Goal: Obtain resource: Download file/media

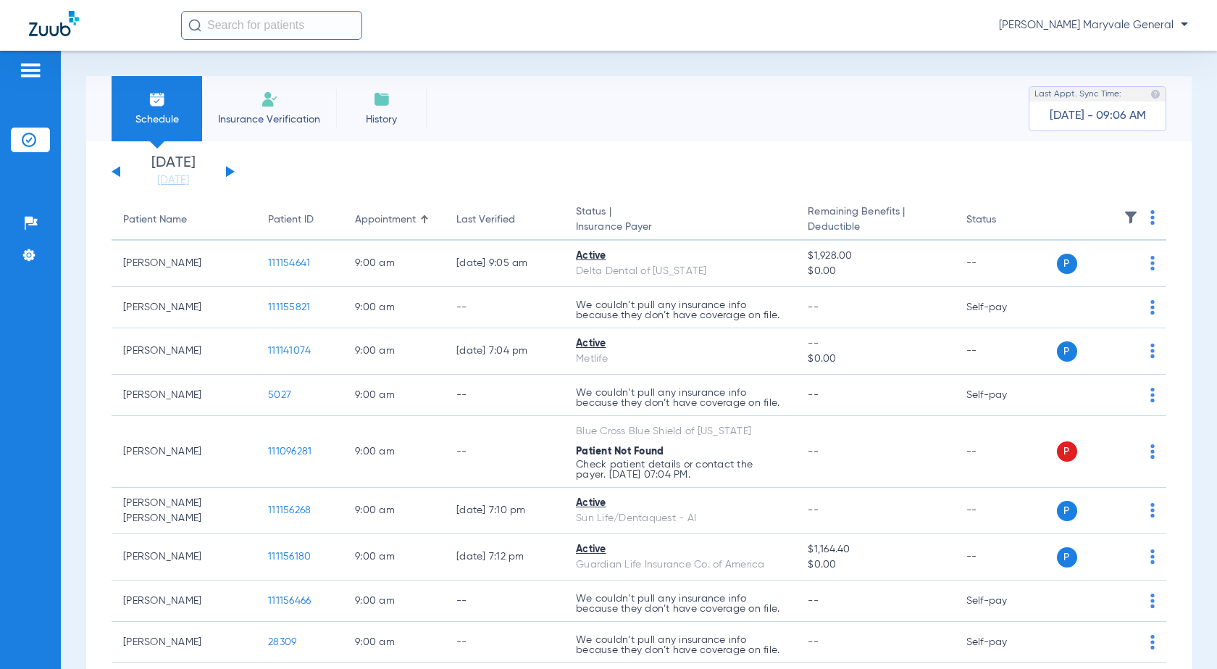
click at [236, 172] on app-single-date-navigator "[DATE] [DATE] [DATE] [DATE] [DATE] [DATE] [DATE] [DATE] [DATE] [DATE] [DATE] [D…" at bounding box center [639, 172] width 1055 height 32
click at [232, 173] on button at bounding box center [230, 171] width 9 height 11
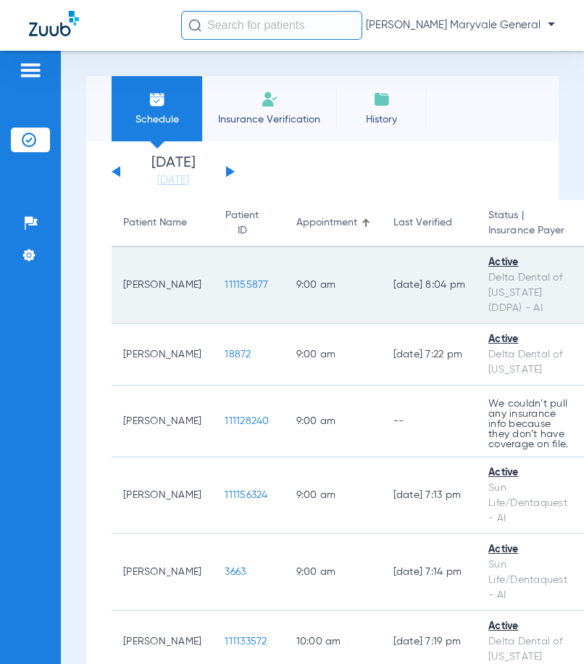
click at [225, 282] on span "111155877" at bounding box center [246, 285] width 43 height 10
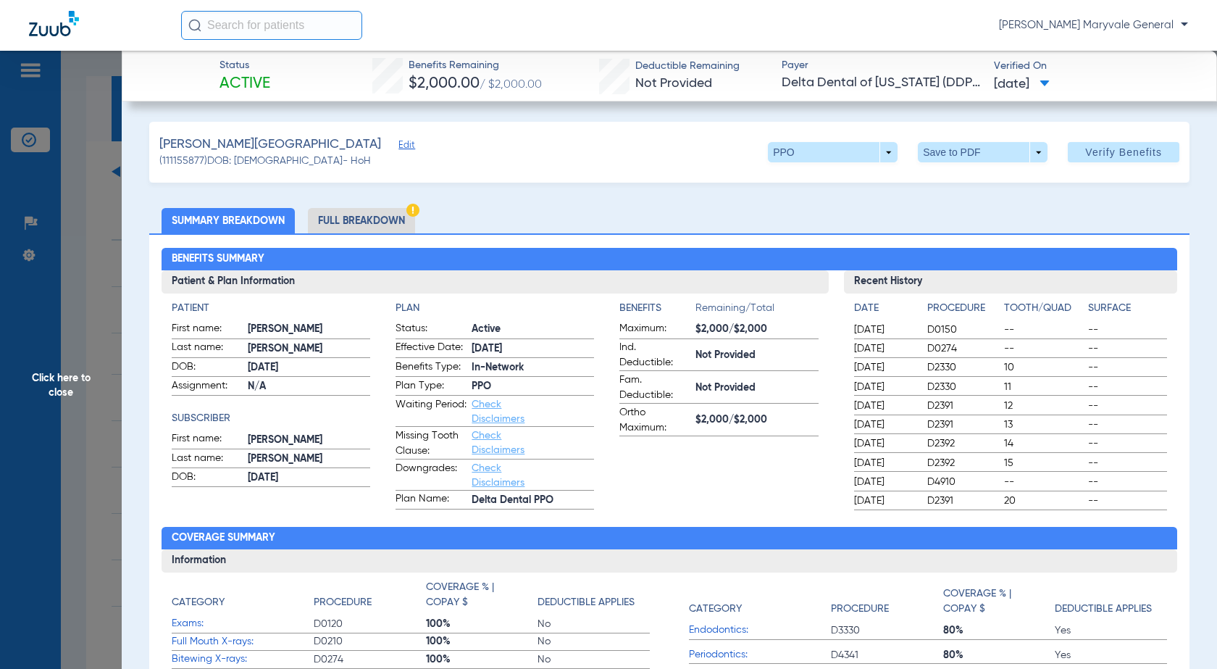
click at [359, 218] on li "Full Breakdown" at bounding box center [361, 220] width 107 height 25
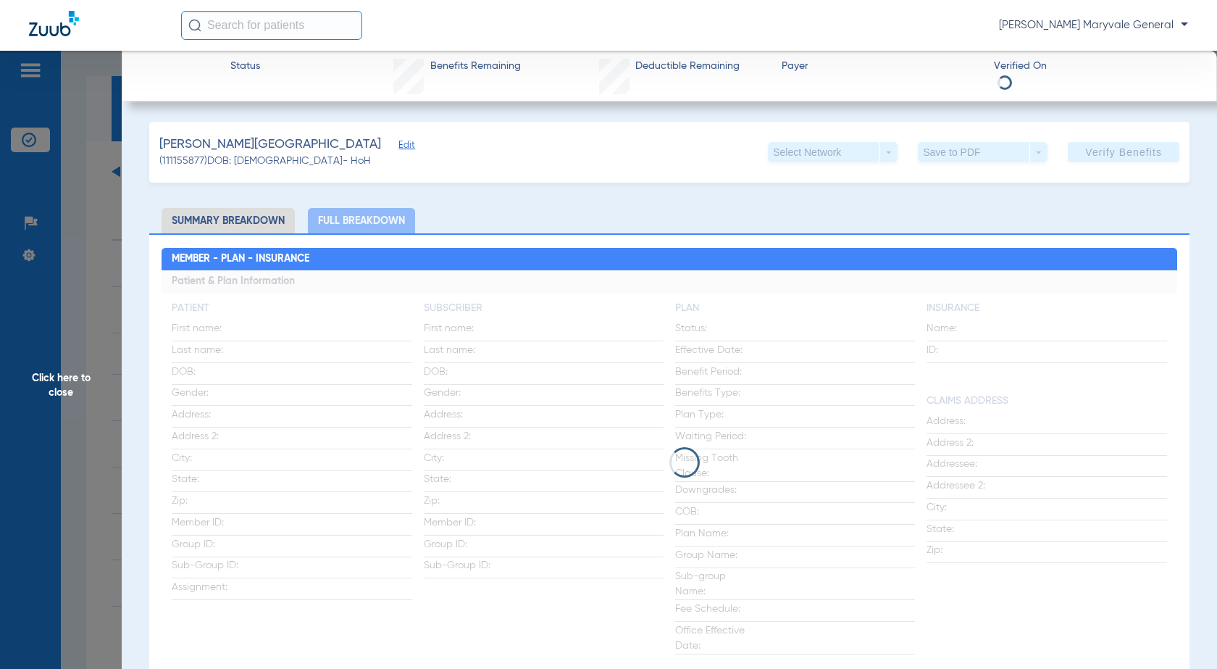
click at [249, 139] on span "[PERSON_NAME][GEOGRAPHIC_DATA]" at bounding box center [270, 145] width 222 height 18
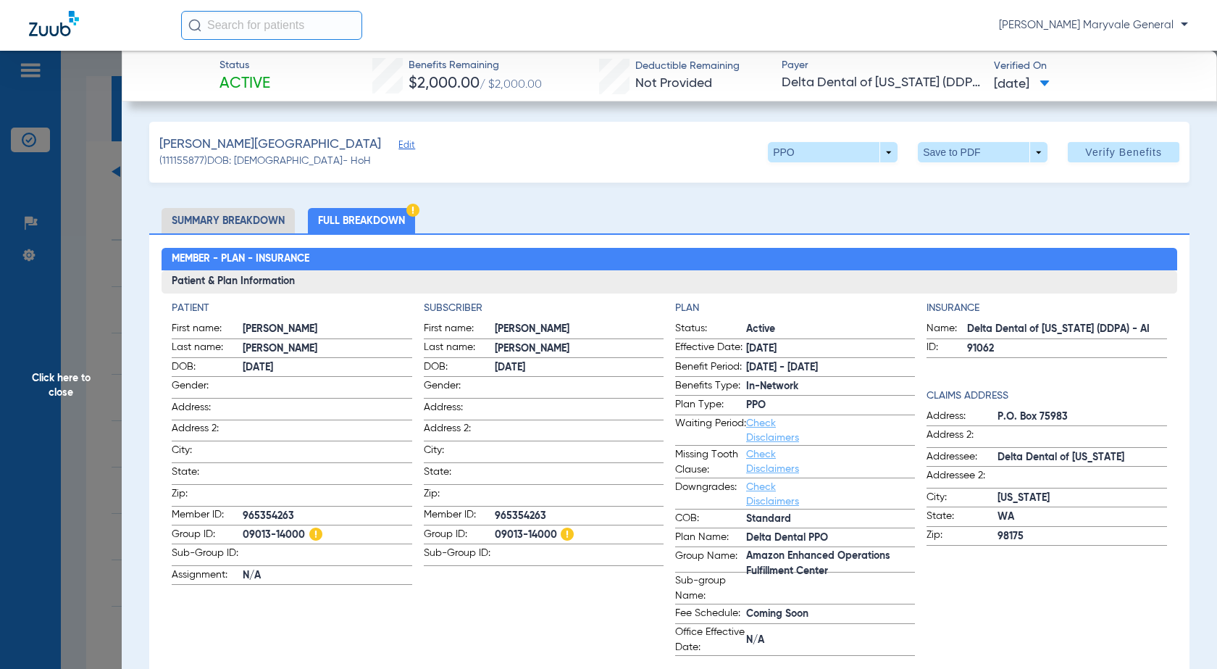
copy span "[PERSON_NAME]"
click at [930, 152] on span at bounding box center [983, 152] width 130 height 20
click at [988, 180] on span "Save to PDF" at bounding box center [977, 181] width 57 height 10
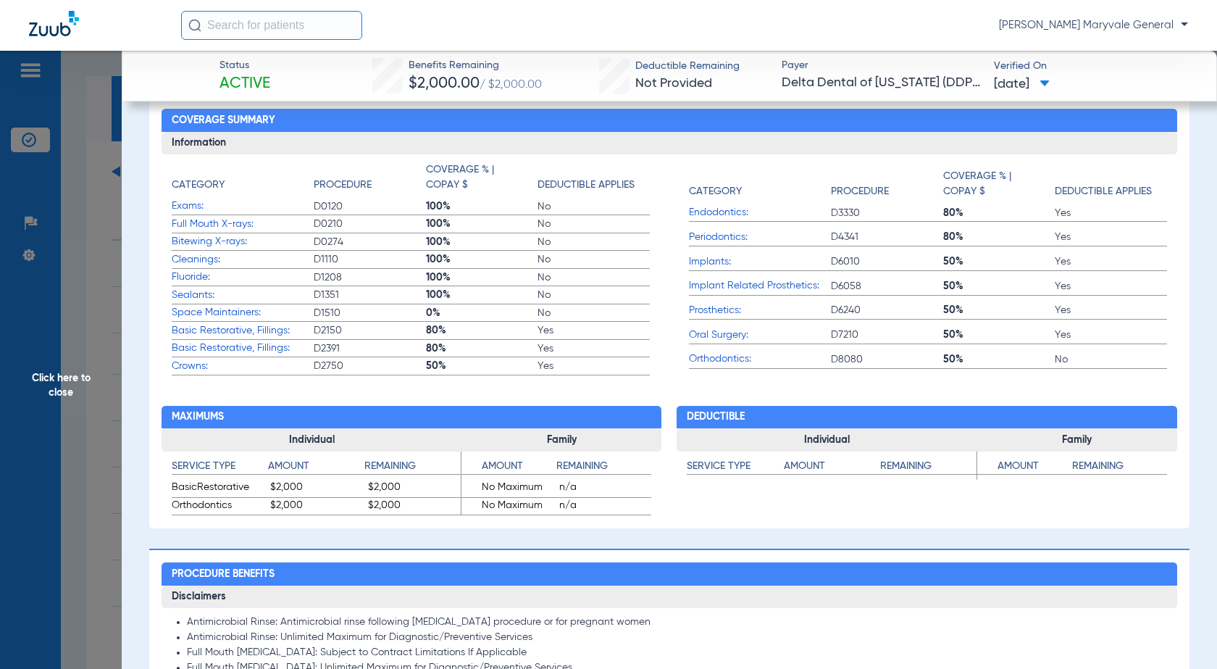
scroll to position [578, 0]
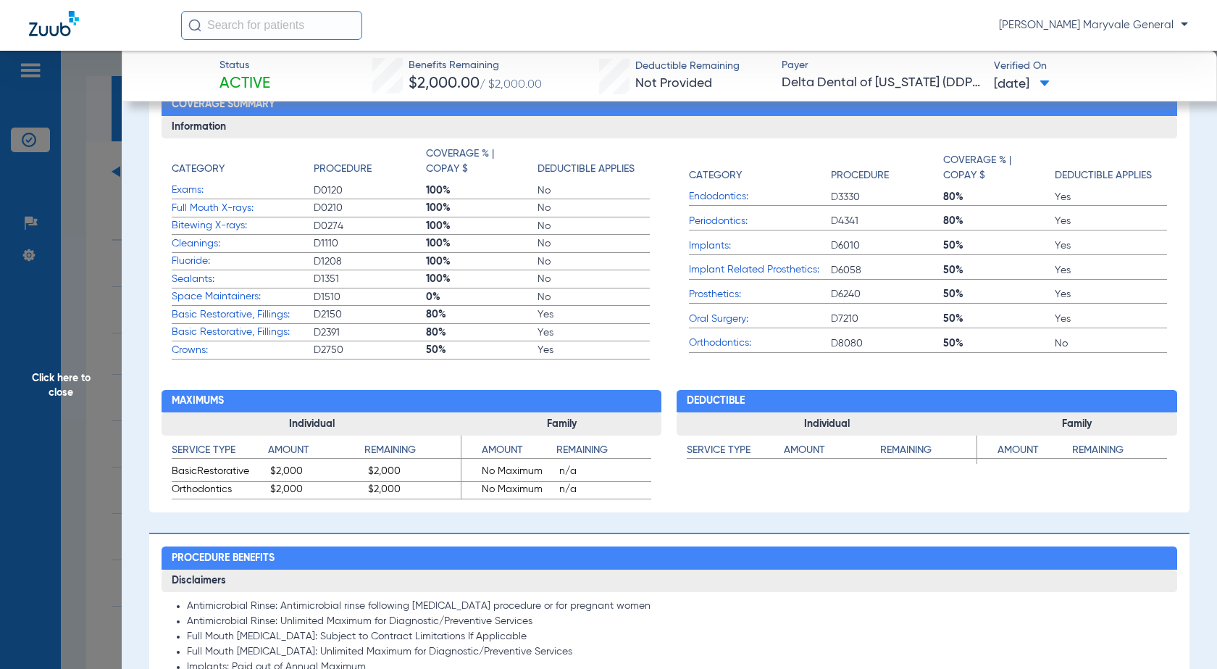
click at [25, 313] on span "Click here to close" at bounding box center [61, 385] width 122 height 669
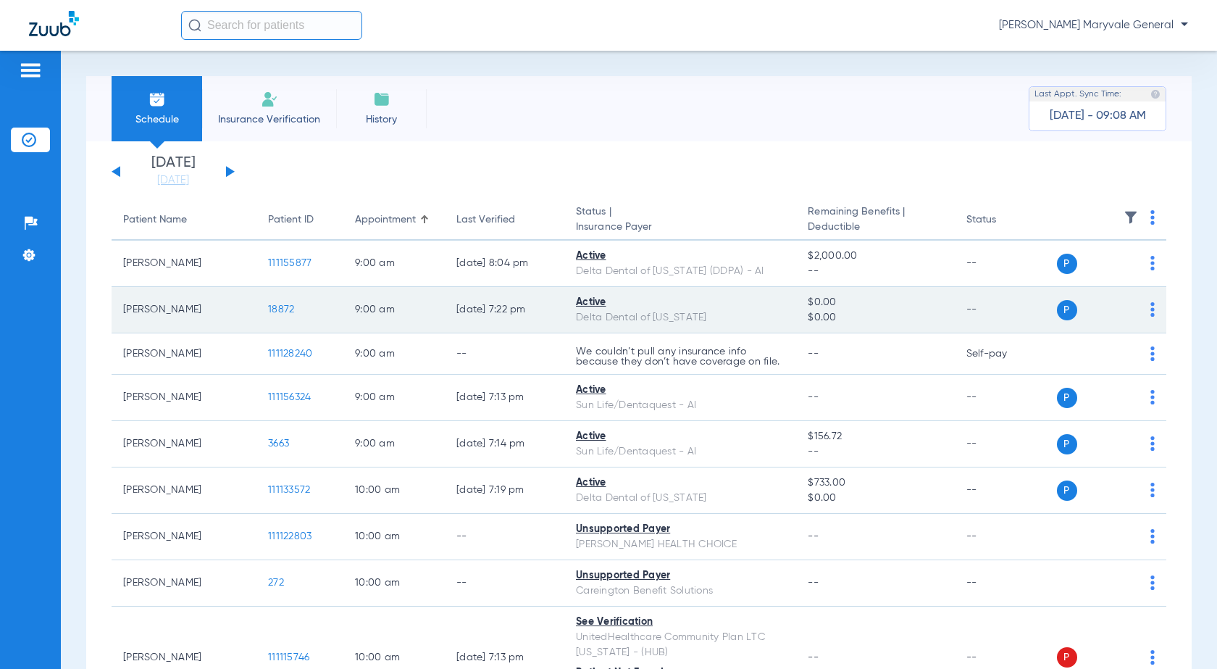
click at [276, 315] on span "18872" at bounding box center [281, 309] width 26 height 10
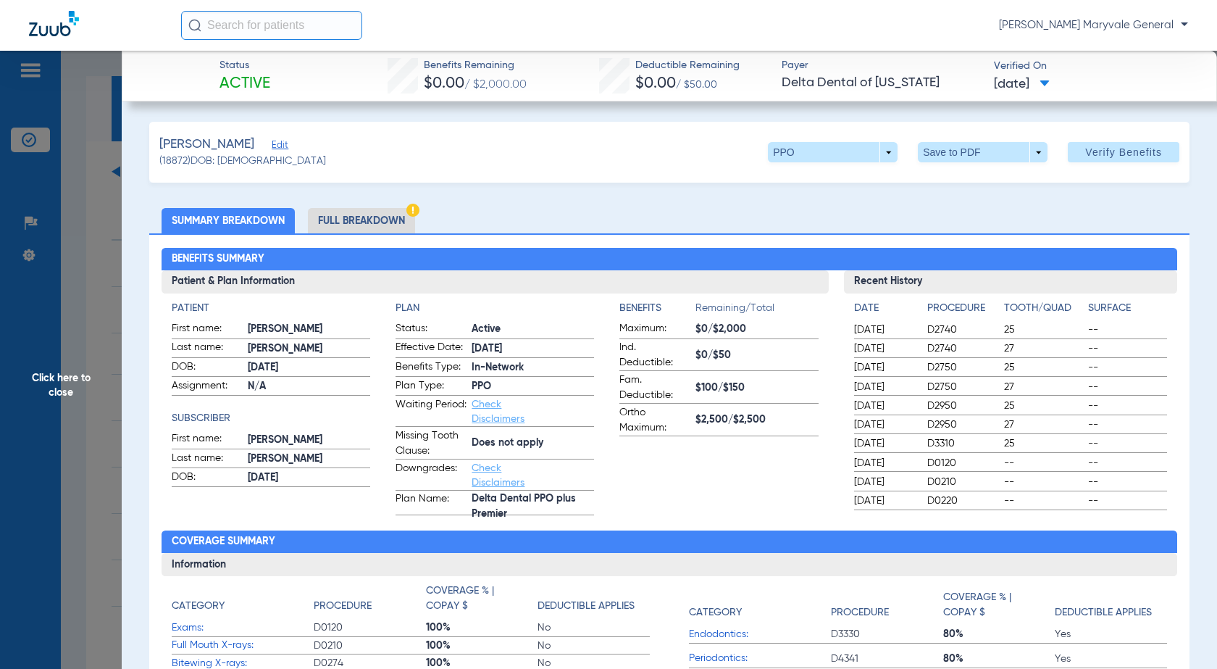
click at [382, 222] on li "Full Breakdown" at bounding box center [361, 220] width 107 height 25
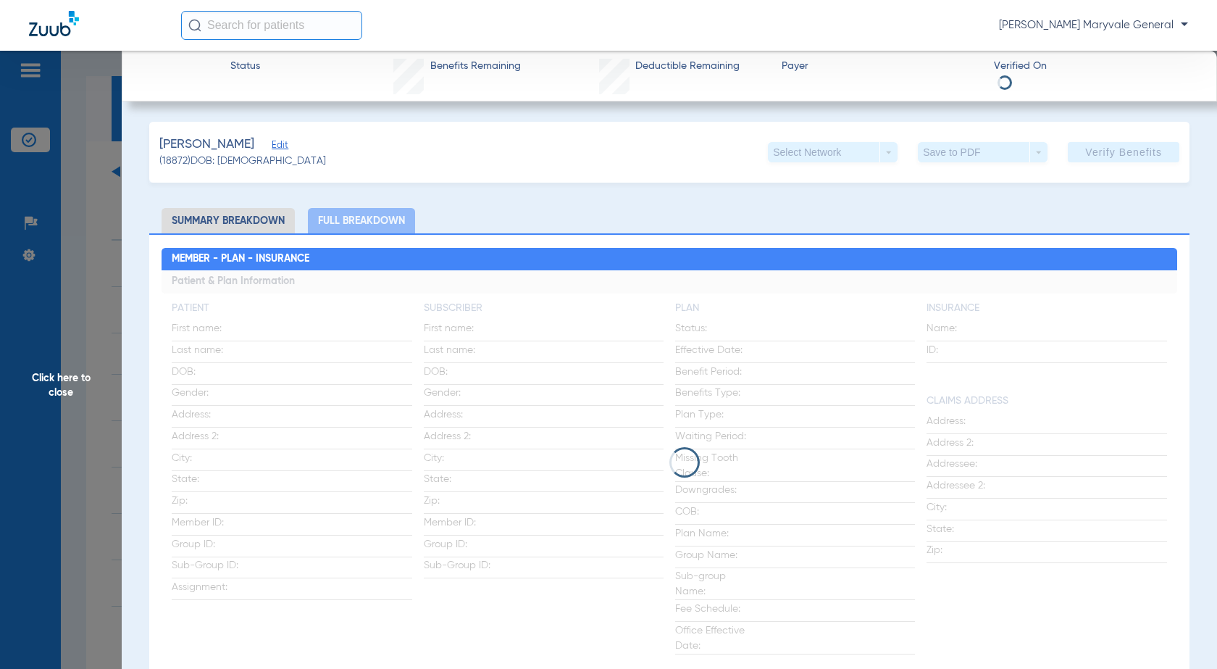
click at [215, 146] on span "[PERSON_NAME]" at bounding box center [206, 145] width 95 height 18
copy span "[PERSON_NAME]"
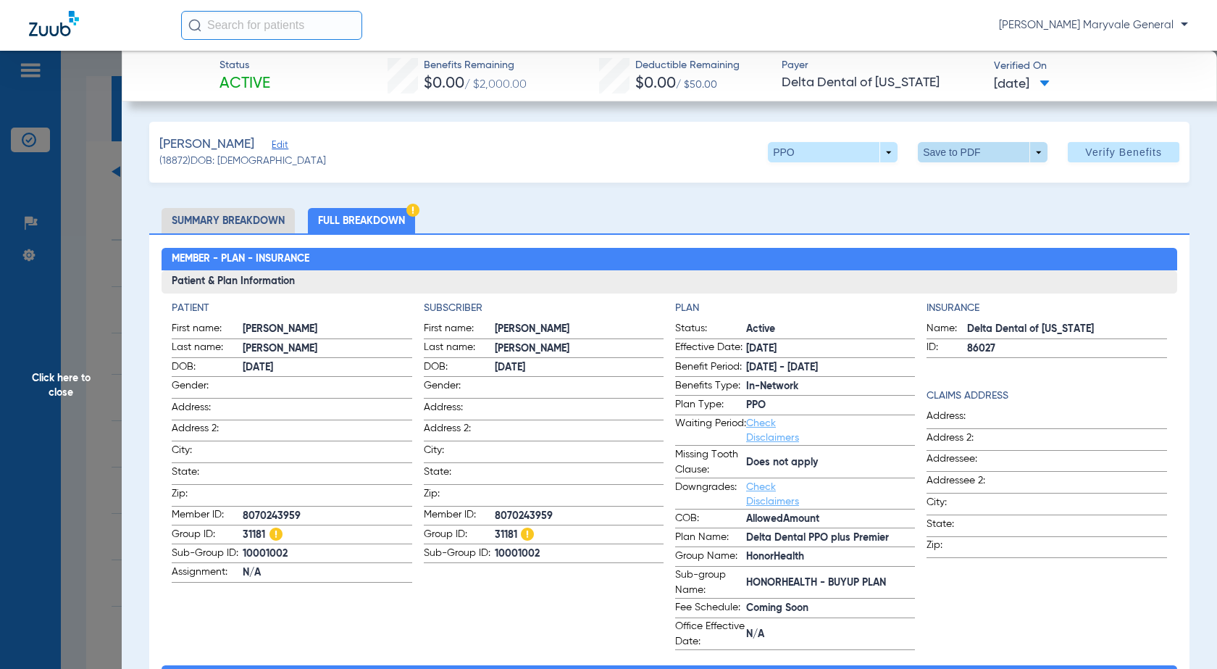
click at [919, 154] on span at bounding box center [983, 152] width 130 height 20
click at [942, 186] on button "insert_drive_file Save to PDF" at bounding box center [963, 181] width 109 height 29
click at [0, 449] on span "Click here to close" at bounding box center [61, 385] width 122 height 669
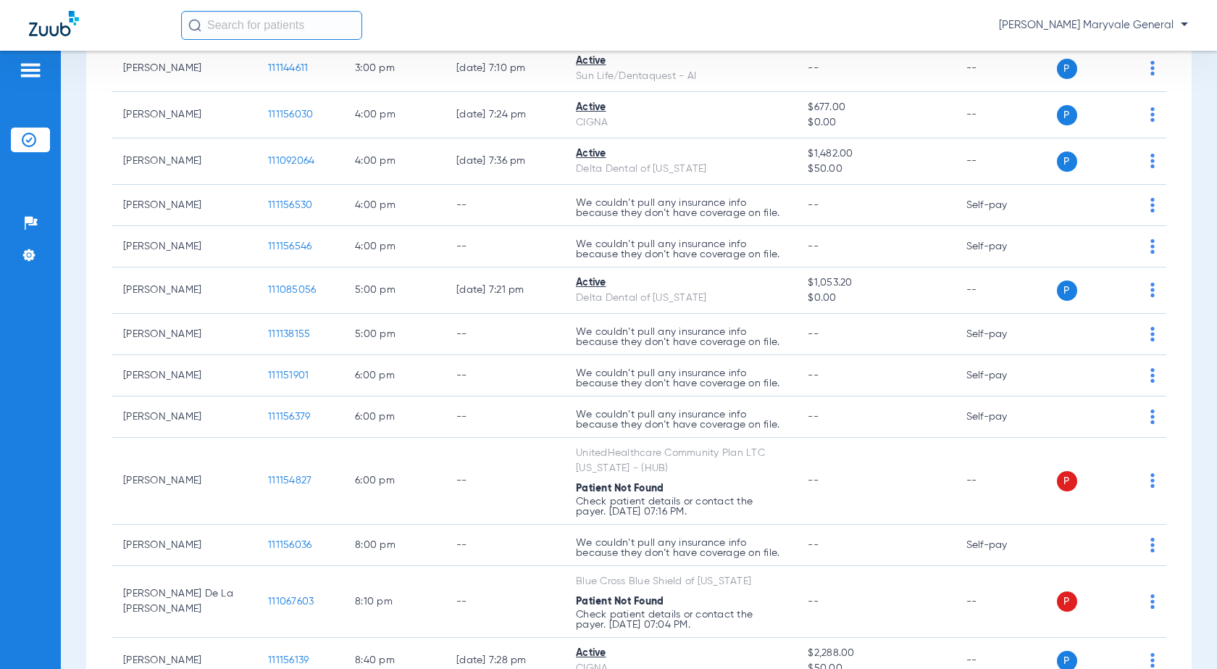
scroll to position [812, 0]
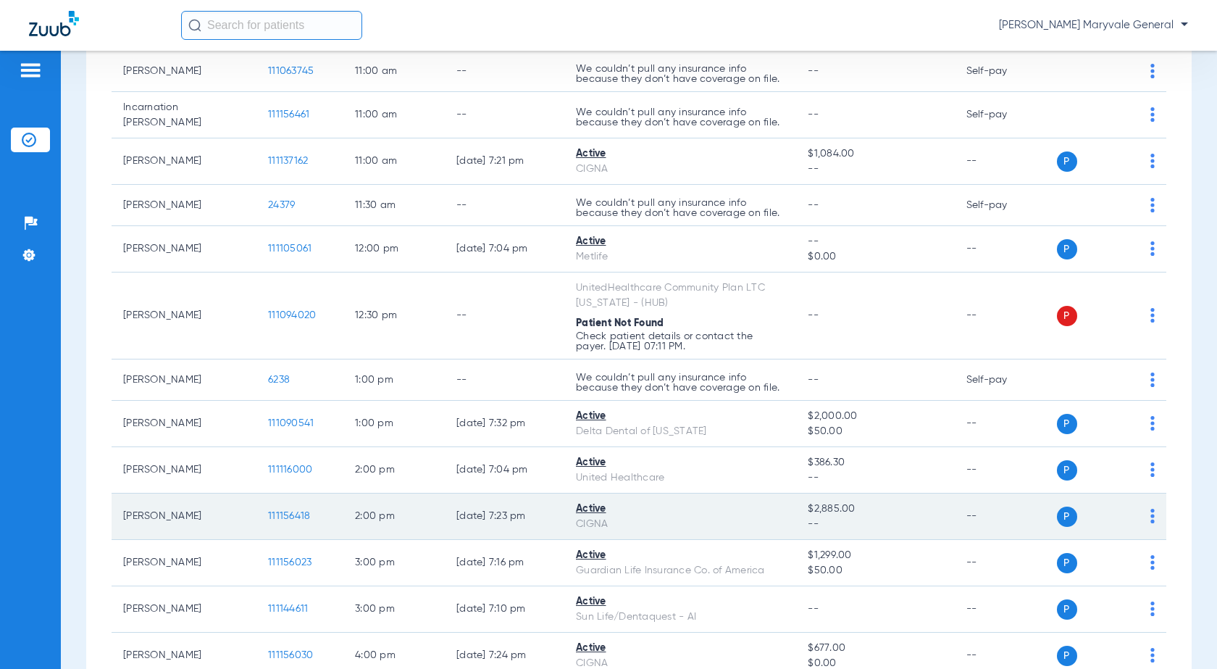
click at [272, 511] on span "111156418" at bounding box center [289, 516] width 42 height 10
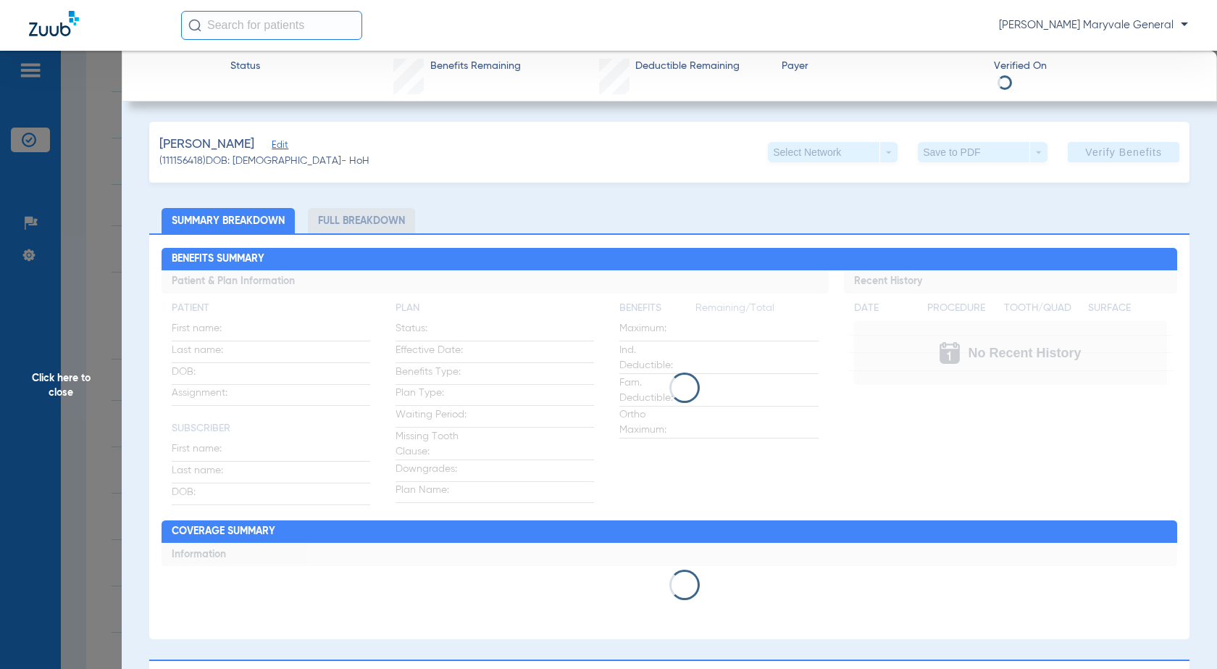
click at [361, 228] on li "Full Breakdown" at bounding box center [361, 220] width 107 height 25
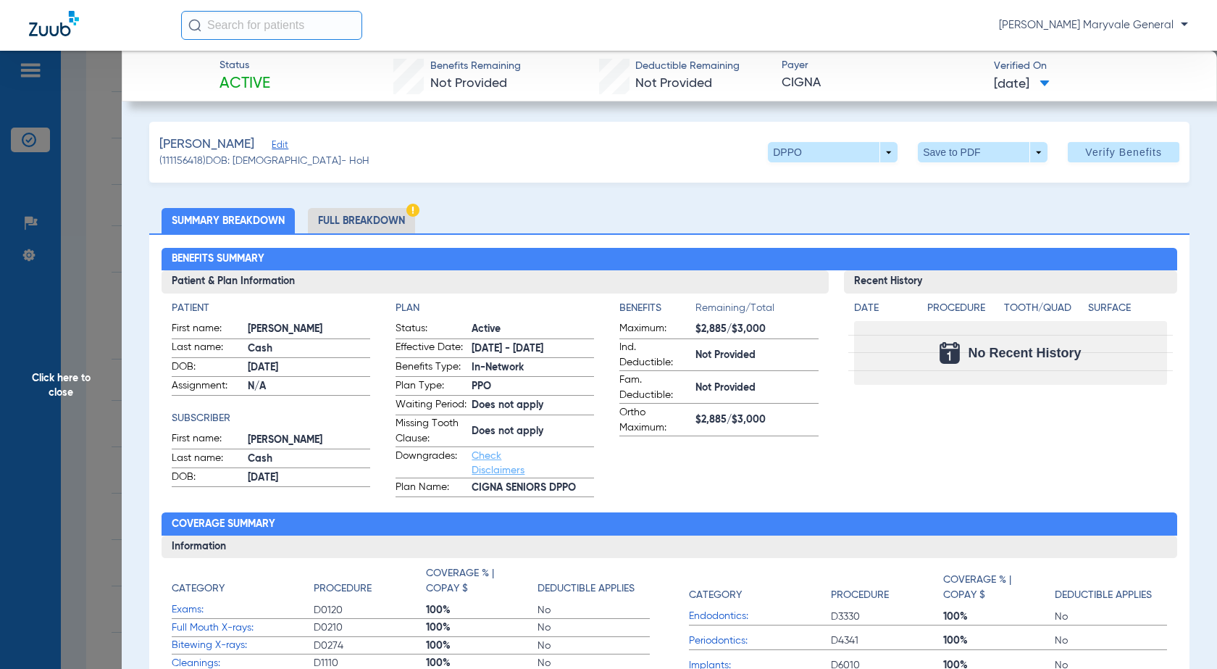
click at [387, 218] on li "Full Breakdown" at bounding box center [361, 220] width 107 height 25
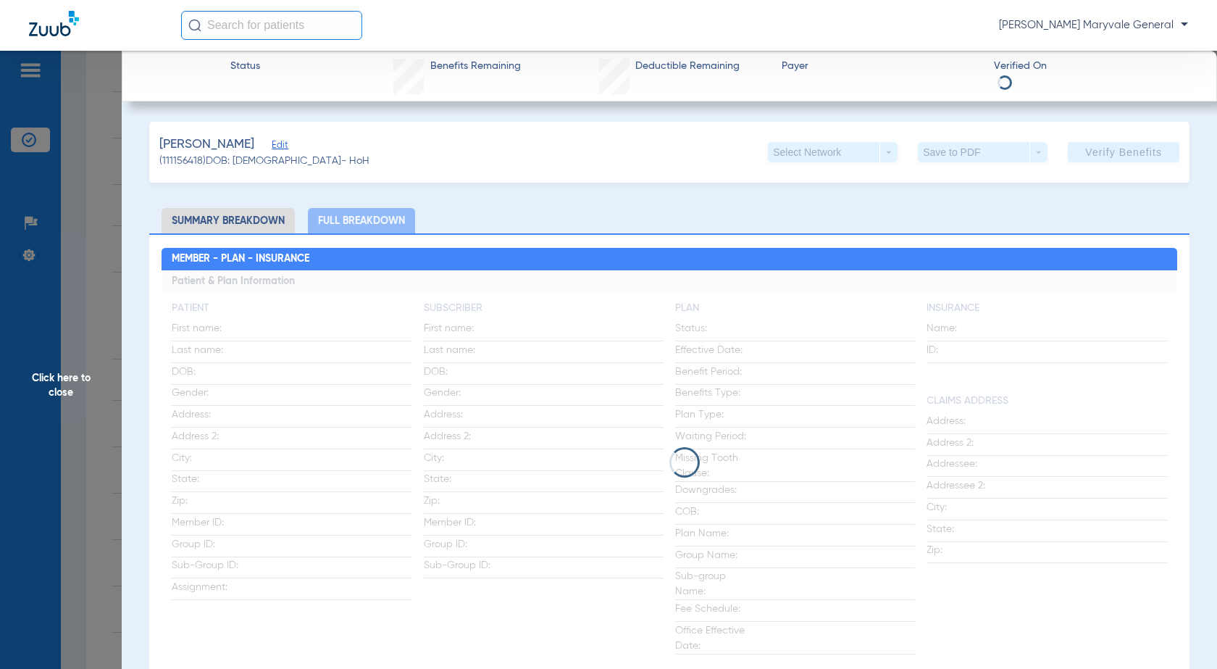
click at [215, 141] on span "[PERSON_NAME]" at bounding box center [206, 145] width 95 height 18
copy span "[PERSON_NAME]"
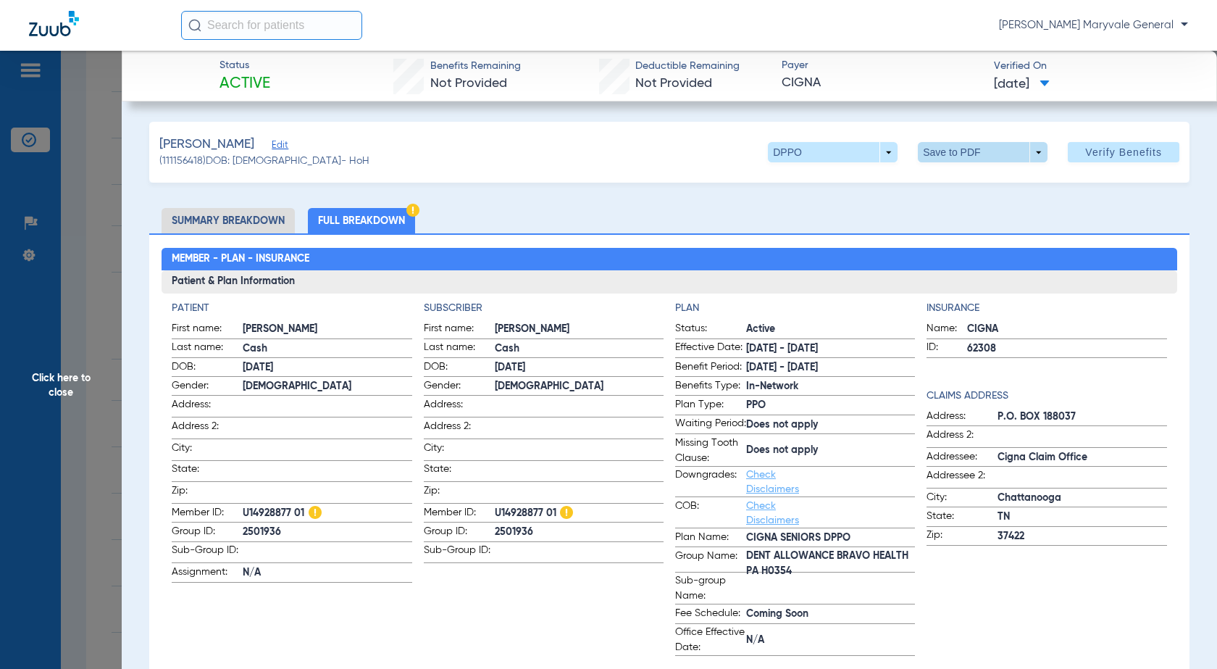
click at [971, 157] on span at bounding box center [983, 152] width 35 height 35
click at [953, 185] on span "Save to PDF" at bounding box center [977, 181] width 57 height 10
click at [772, 41] on div "[PERSON_NAME] Maryvale General" at bounding box center [608, 25] width 1217 height 51
click at [112, 330] on span "Click here to close" at bounding box center [61, 385] width 122 height 669
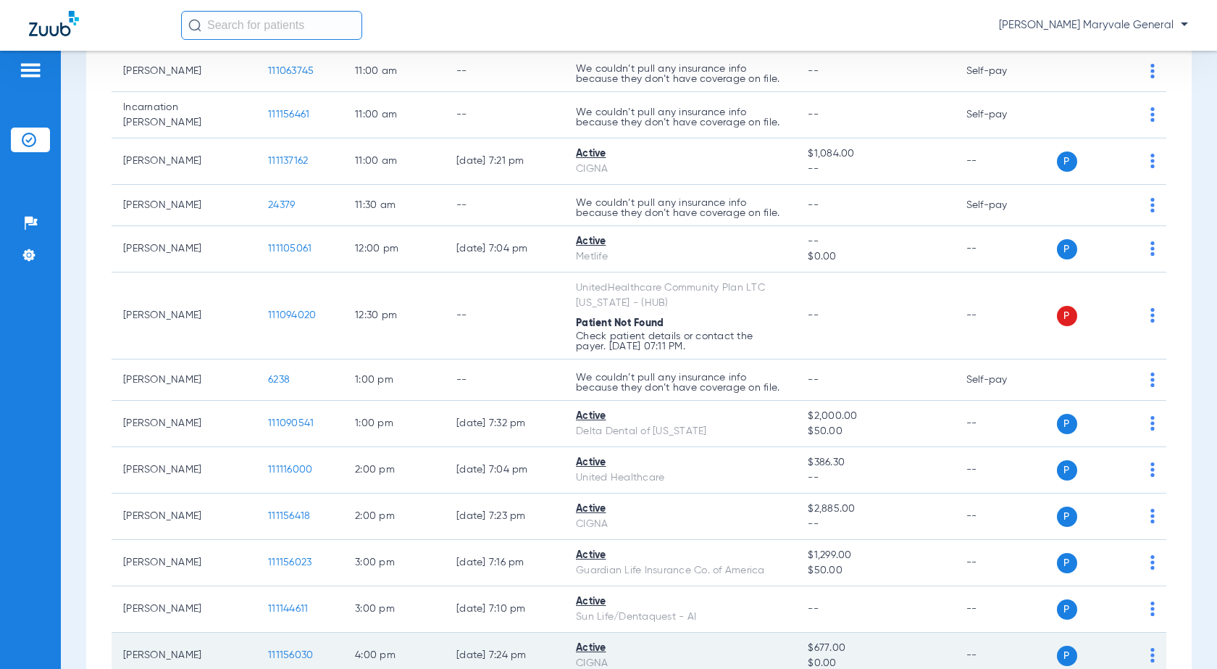
click at [304, 650] on span "111156030" at bounding box center [290, 655] width 45 height 10
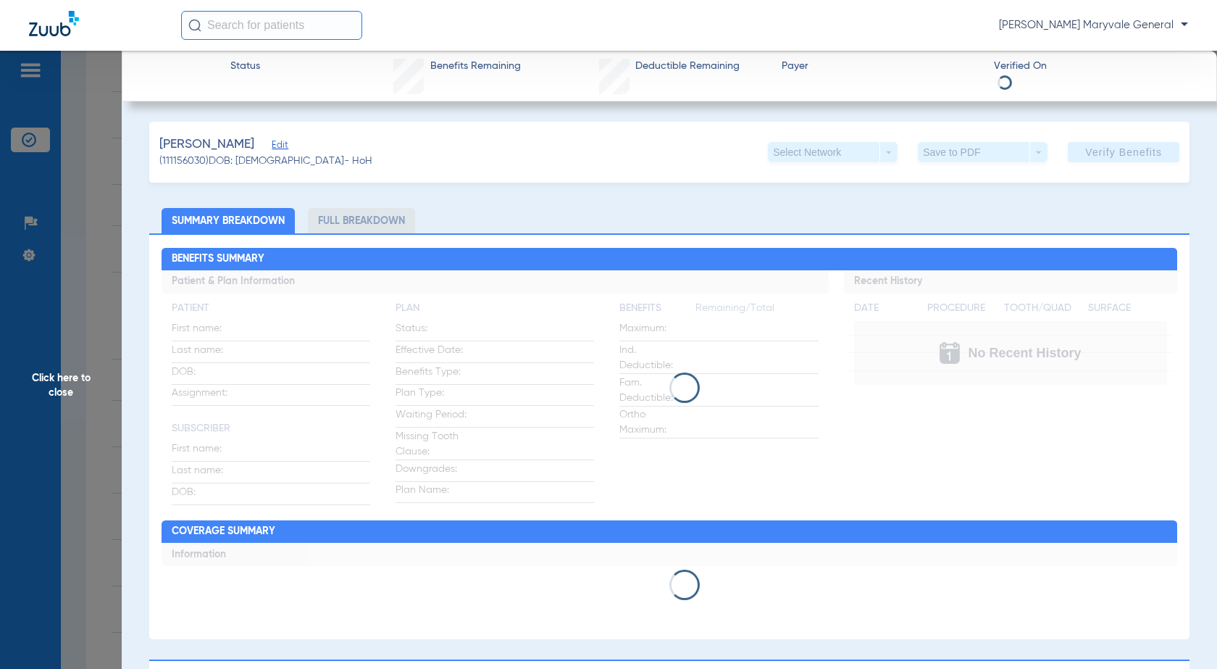
click at [357, 212] on li "Full Breakdown" at bounding box center [361, 220] width 107 height 25
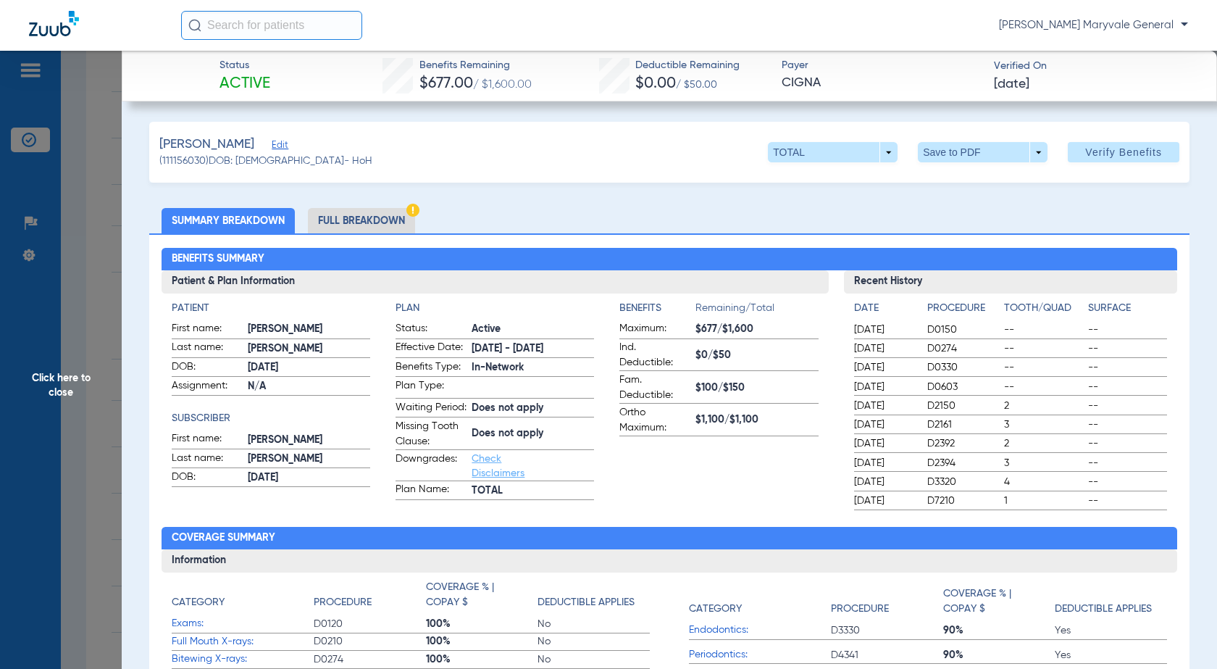
click at [360, 223] on li "Full Breakdown" at bounding box center [361, 220] width 107 height 25
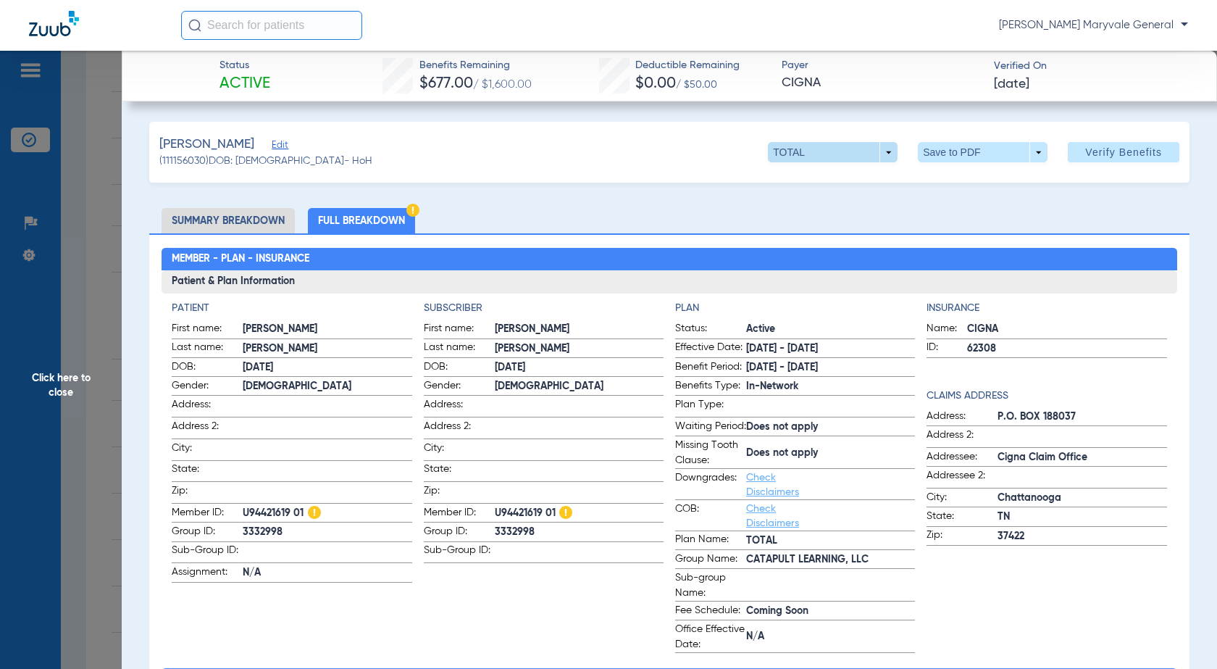
click at [834, 159] on span at bounding box center [833, 152] width 35 height 35
click at [919, 306] on div at bounding box center [608, 334] width 1217 height 669
click at [947, 155] on span at bounding box center [983, 152] width 130 height 20
click at [974, 184] on span "Save to PDF" at bounding box center [977, 181] width 57 height 10
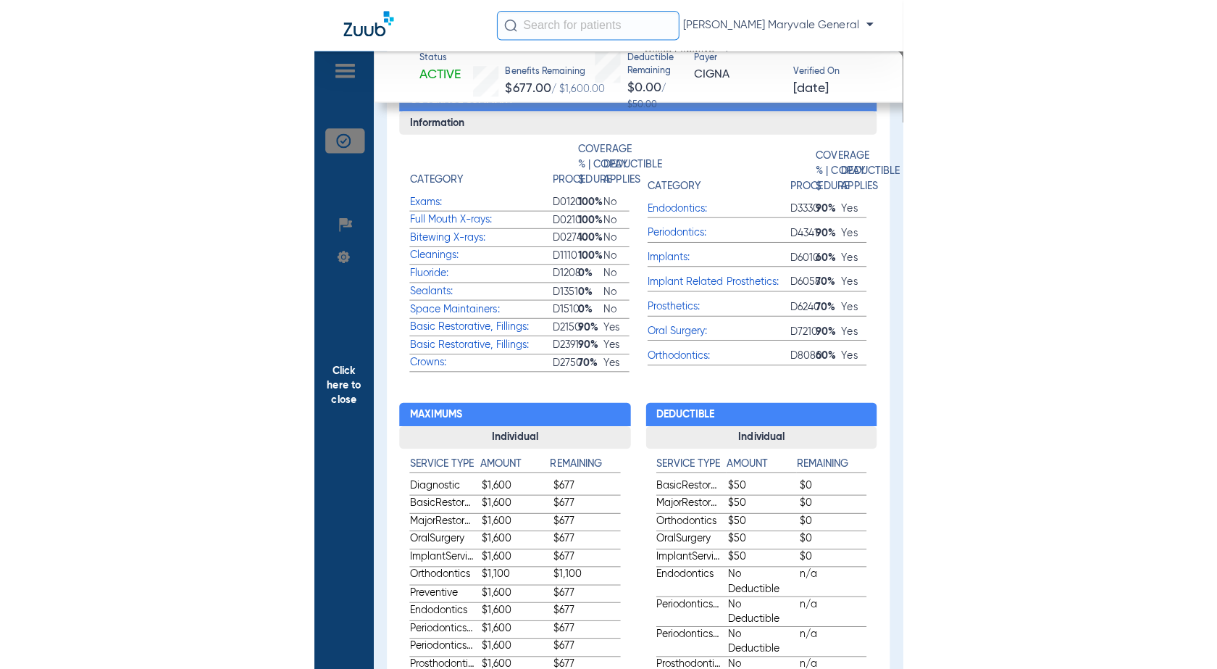
scroll to position [0, 0]
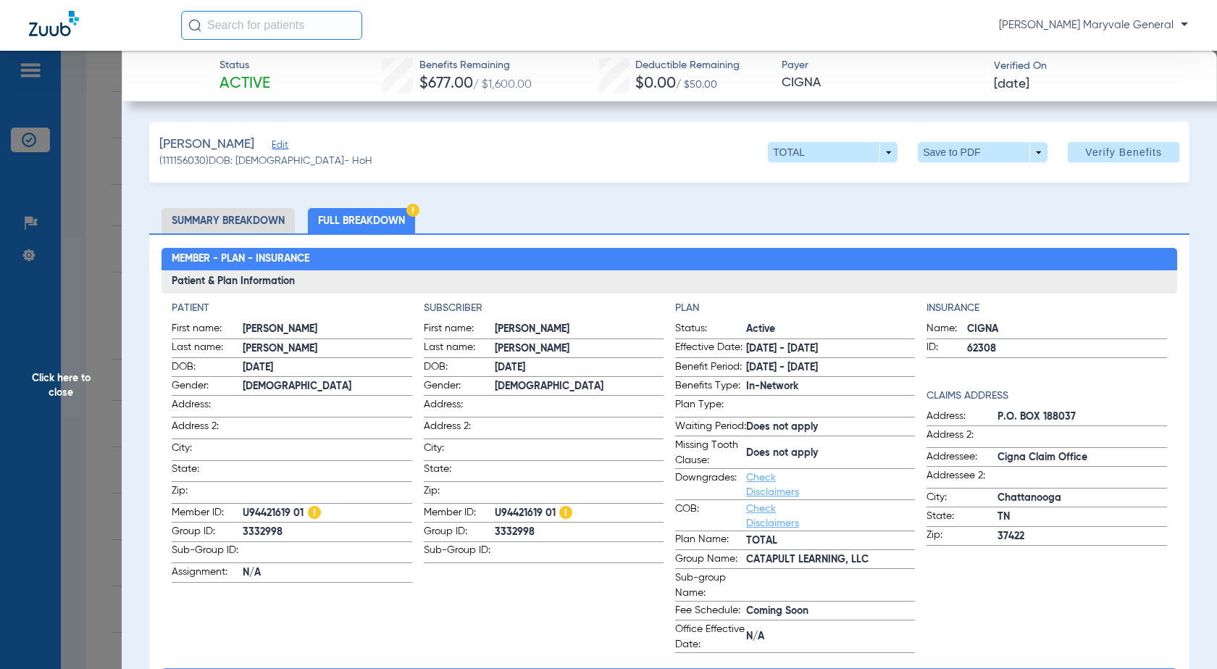
click at [13, 507] on span "Click here to close" at bounding box center [61, 385] width 122 height 669
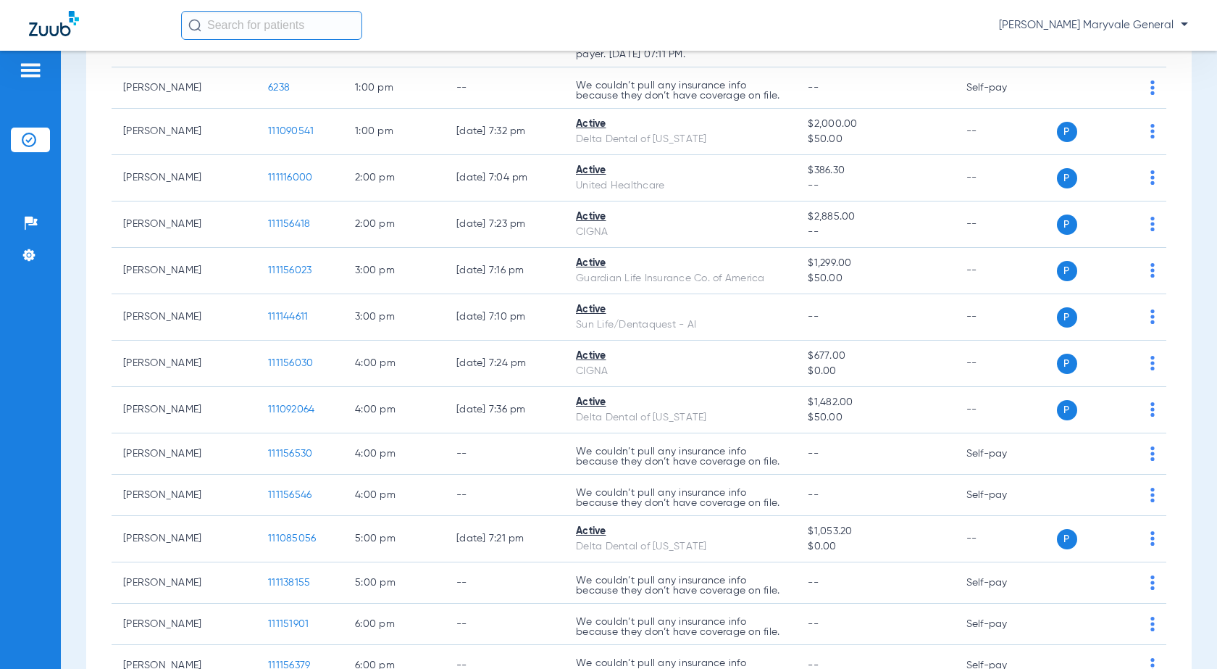
scroll to position [1145, 0]
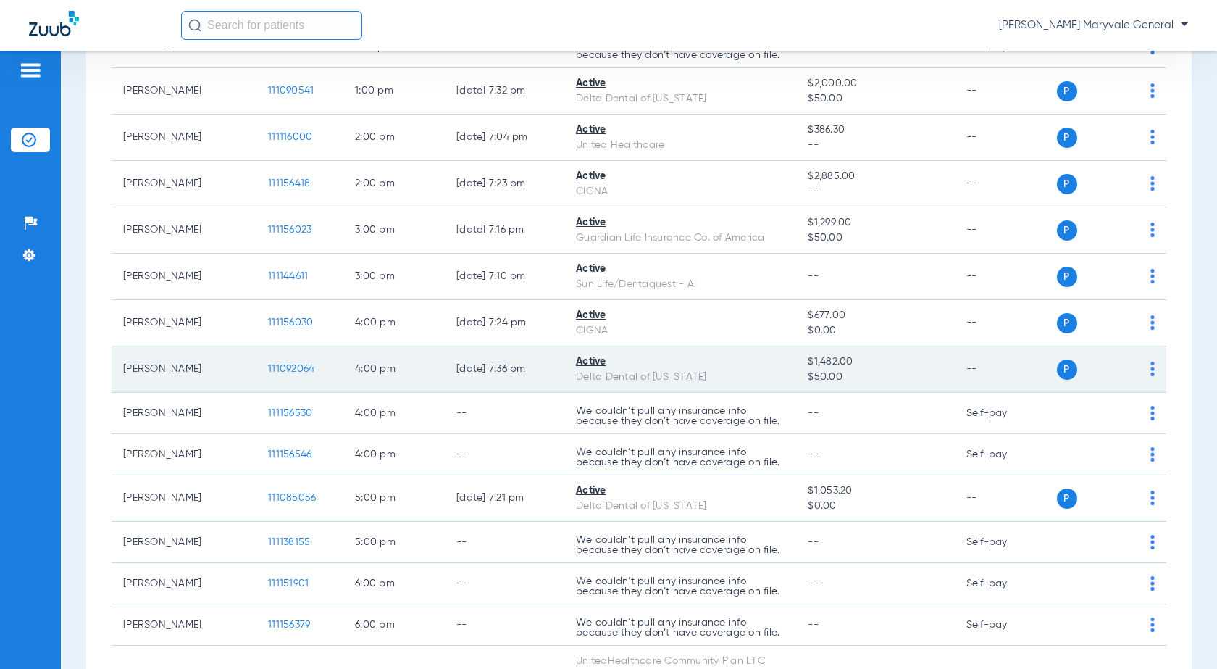
click at [299, 370] on td "111092064" at bounding box center [300, 369] width 87 height 46
click at [299, 364] on span "111092064" at bounding box center [291, 369] width 46 height 10
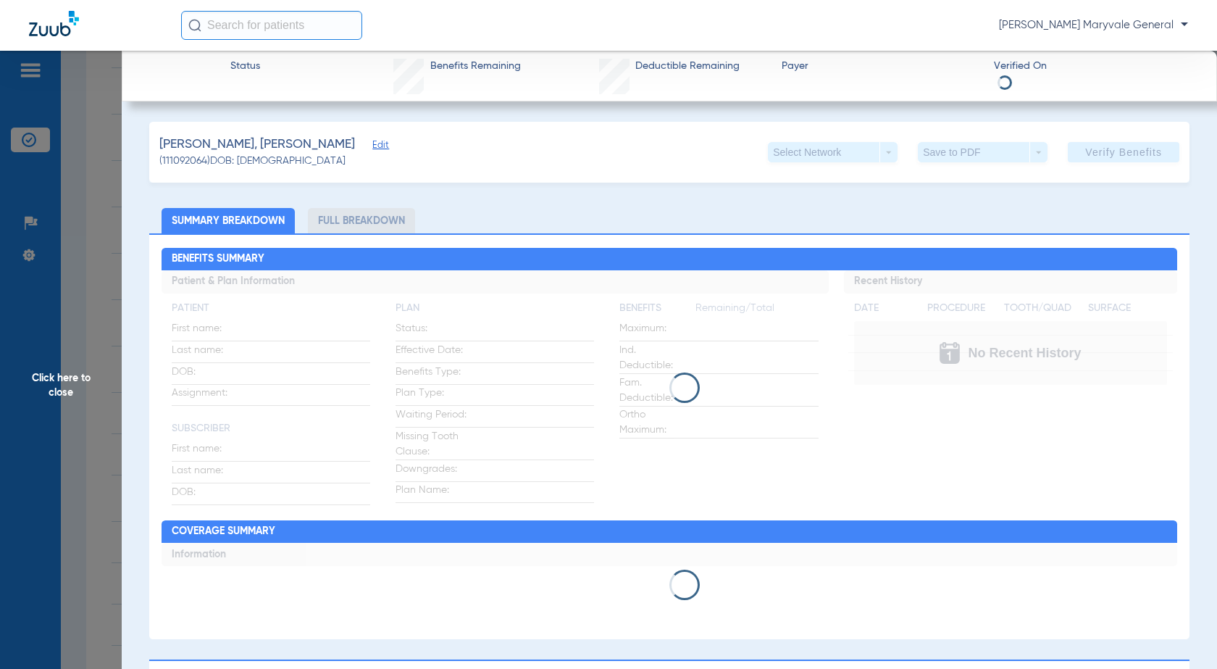
click at [349, 225] on li "Full Breakdown" at bounding box center [361, 220] width 107 height 25
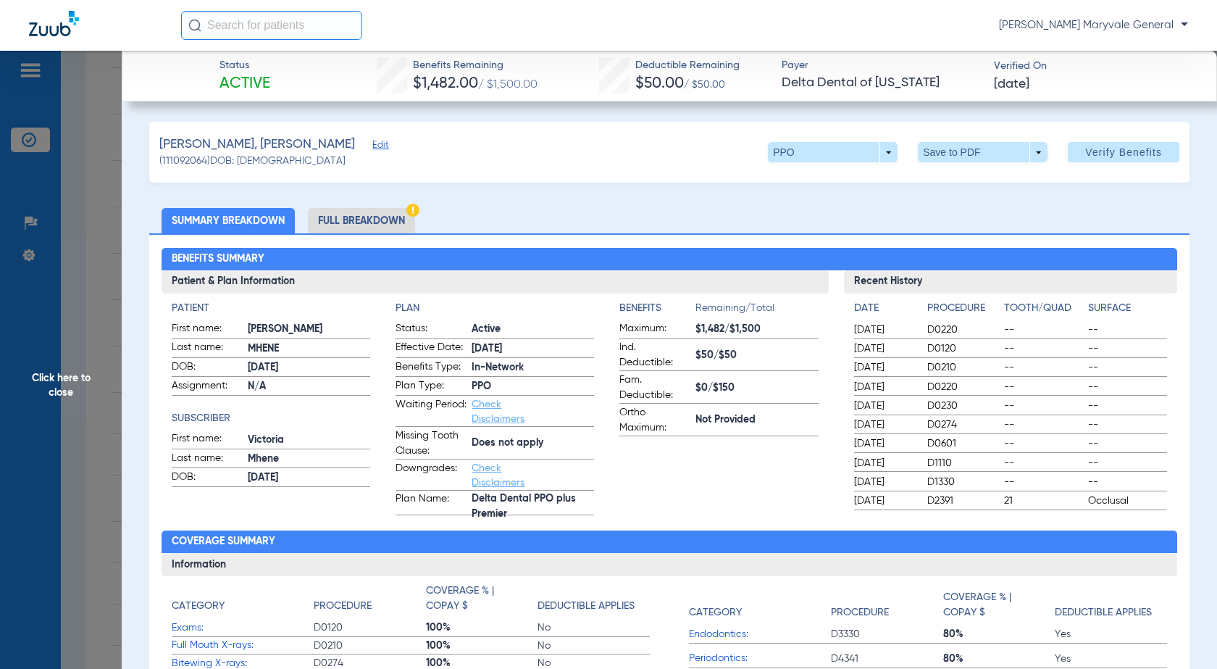
click at [225, 142] on span "[PERSON_NAME], [PERSON_NAME]" at bounding box center [257, 145] width 196 height 18
copy span "[PERSON_NAME]"
click at [345, 220] on li "Full Breakdown" at bounding box center [361, 220] width 107 height 25
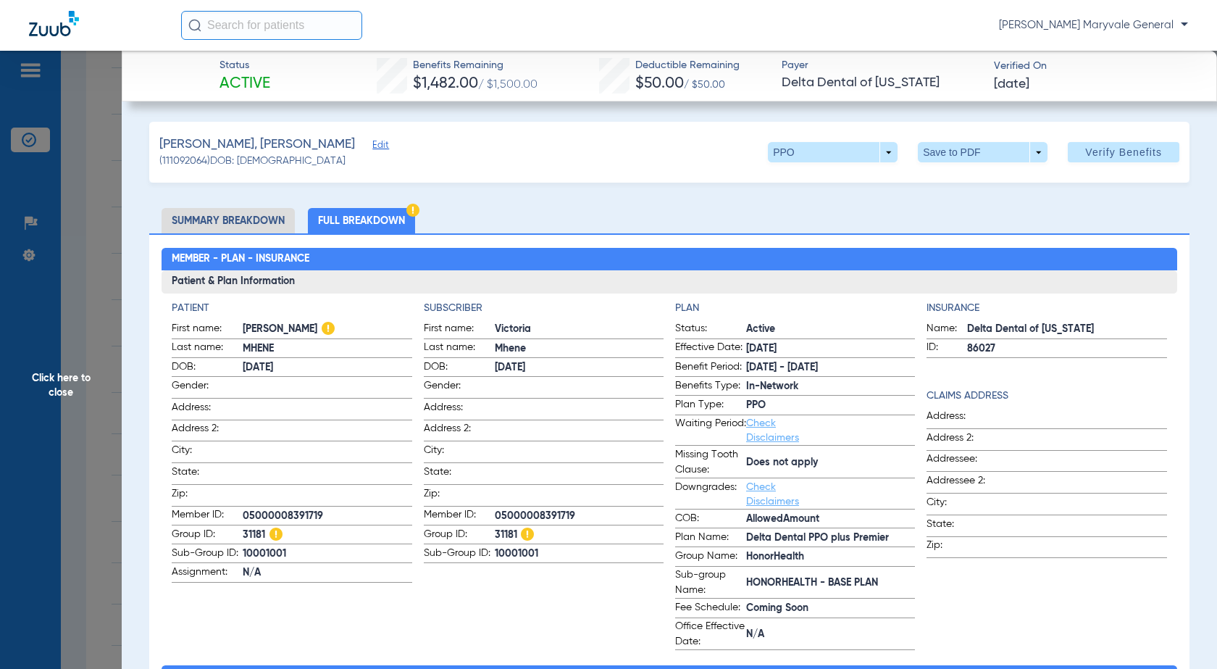
scroll to position [676, 0]
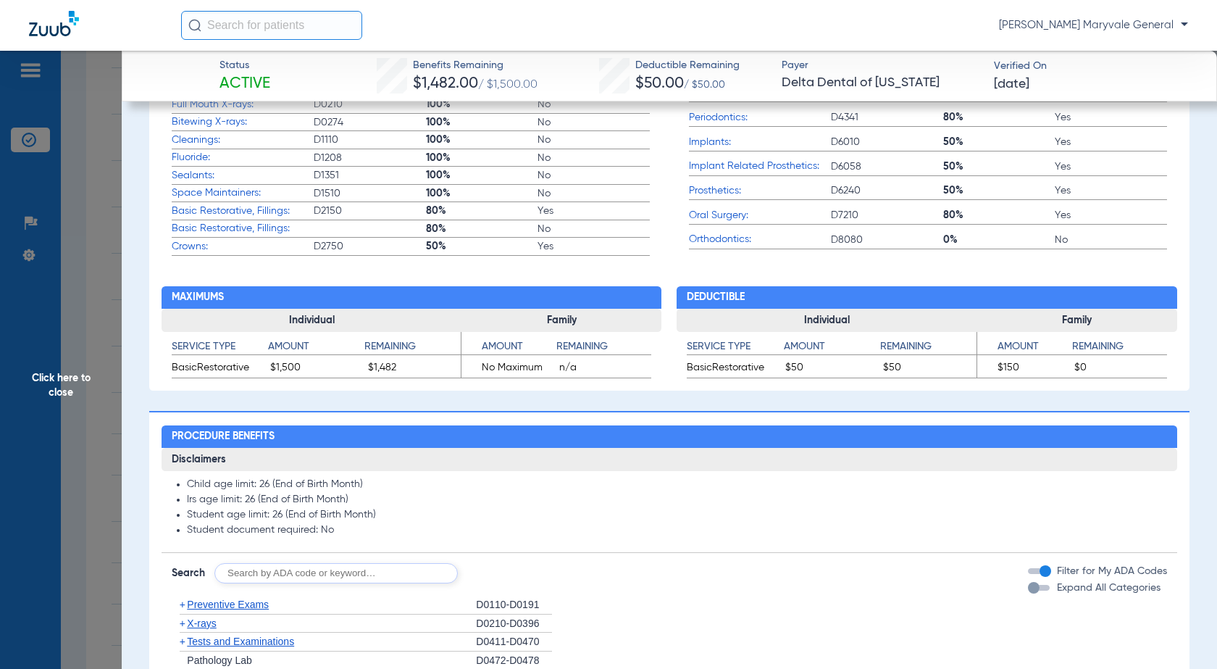
click at [370, 222] on label "Basic Restorative, Fillings: 80% No" at bounding box center [411, 229] width 478 height 18
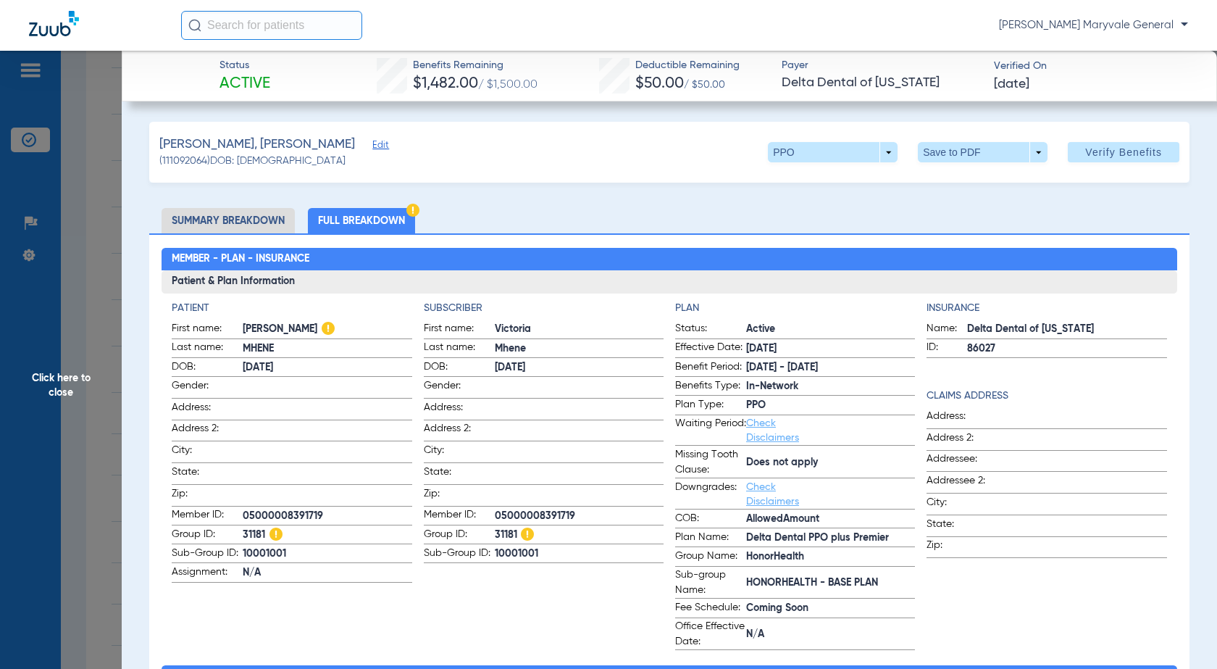
scroll to position [1741, 0]
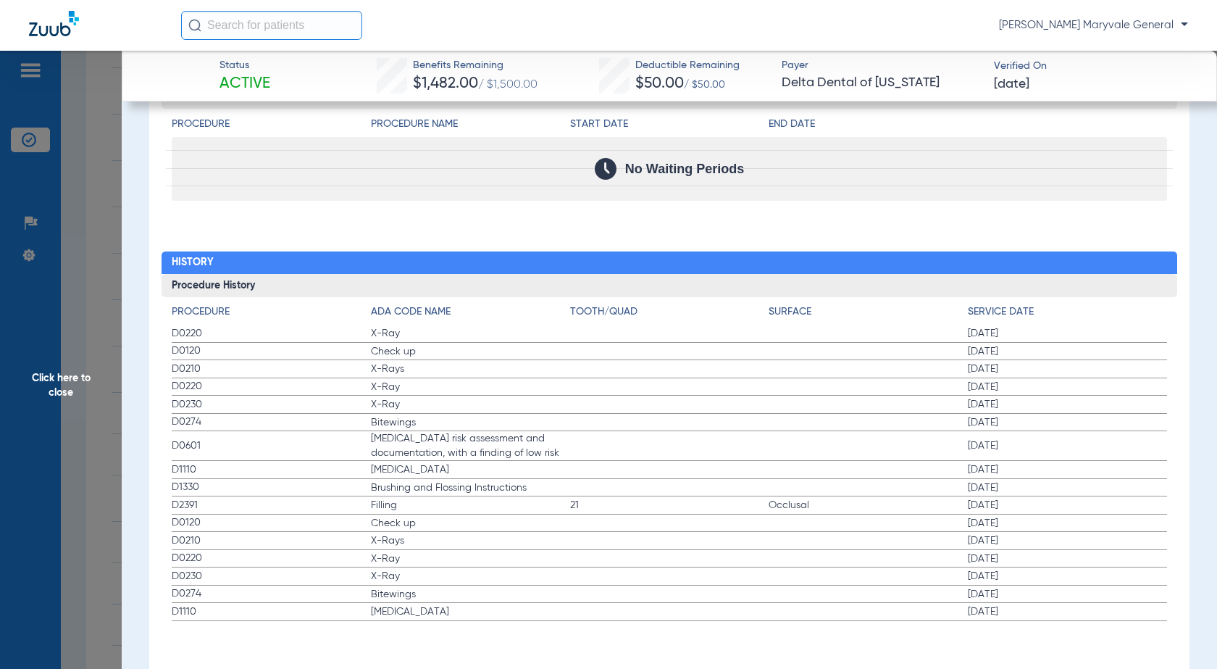
click at [662, 222] on div "Procedure Benefits Disclaimers Child age limit: 26 (End of Birth Month) Irs age…" at bounding box center [669, 15] width 1041 height 1337
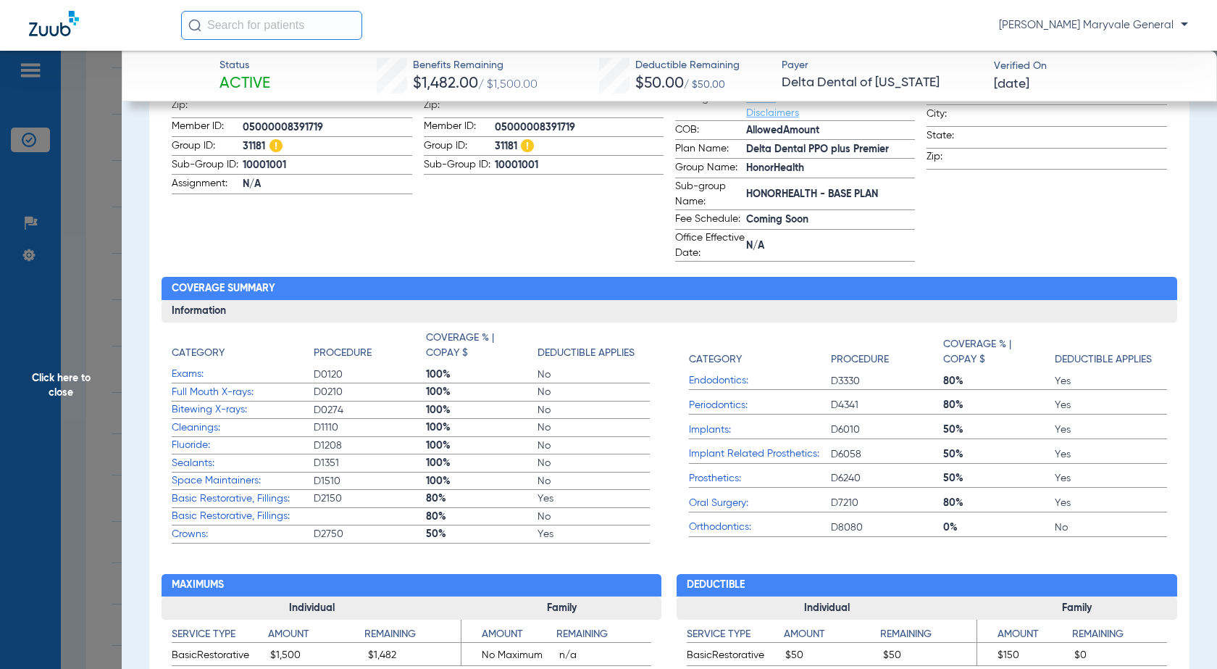
scroll to position [0, 0]
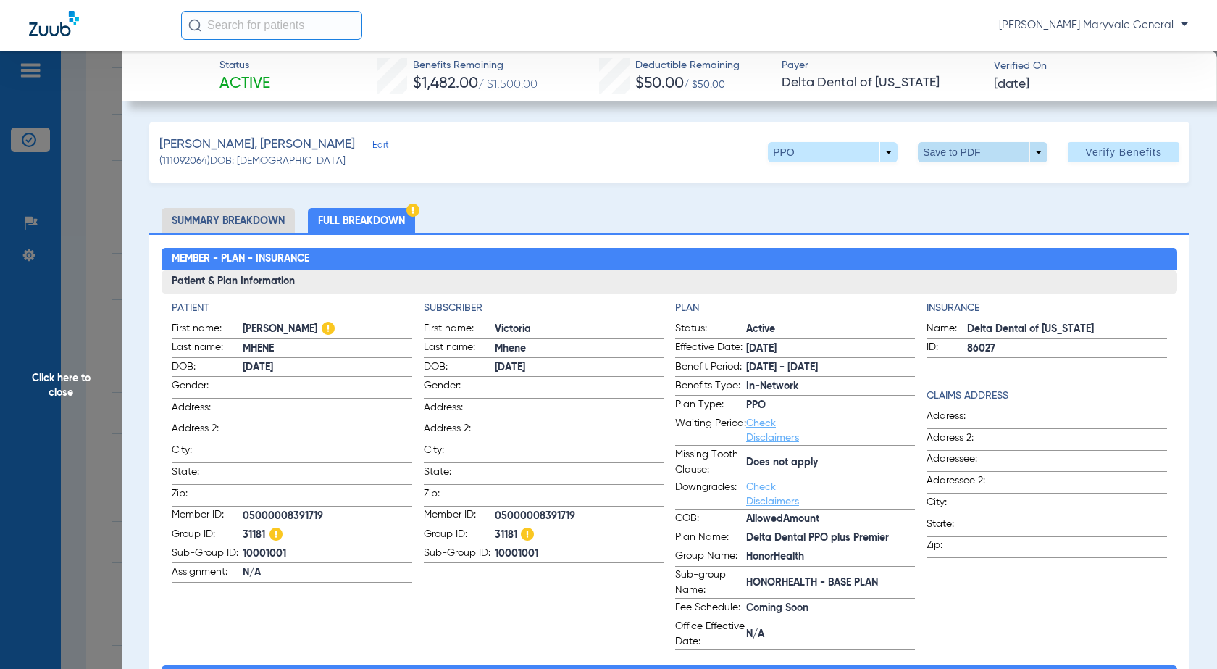
click at [970, 146] on span at bounding box center [983, 152] width 35 height 35
click at [973, 177] on span "Save to PDF" at bounding box center [977, 181] width 57 height 10
click at [50, 367] on span "Click here to close" at bounding box center [61, 385] width 122 height 669
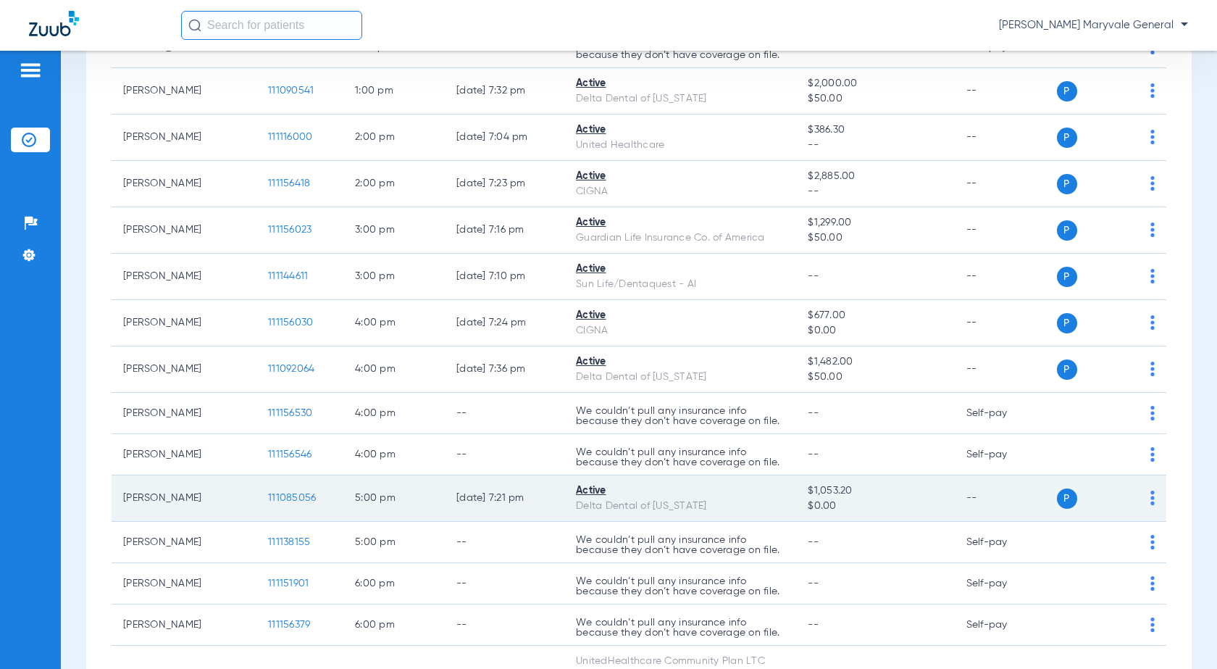
click at [293, 495] on span "111085056" at bounding box center [292, 498] width 48 height 10
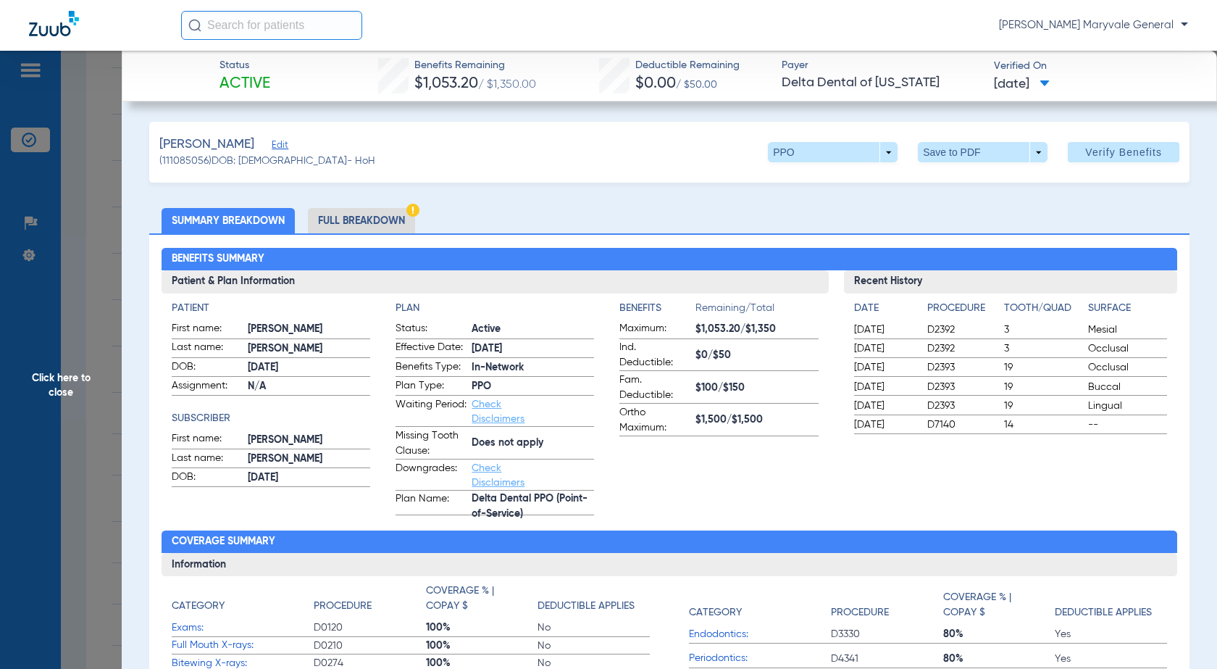
click at [346, 219] on li "Full Breakdown" at bounding box center [361, 220] width 107 height 25
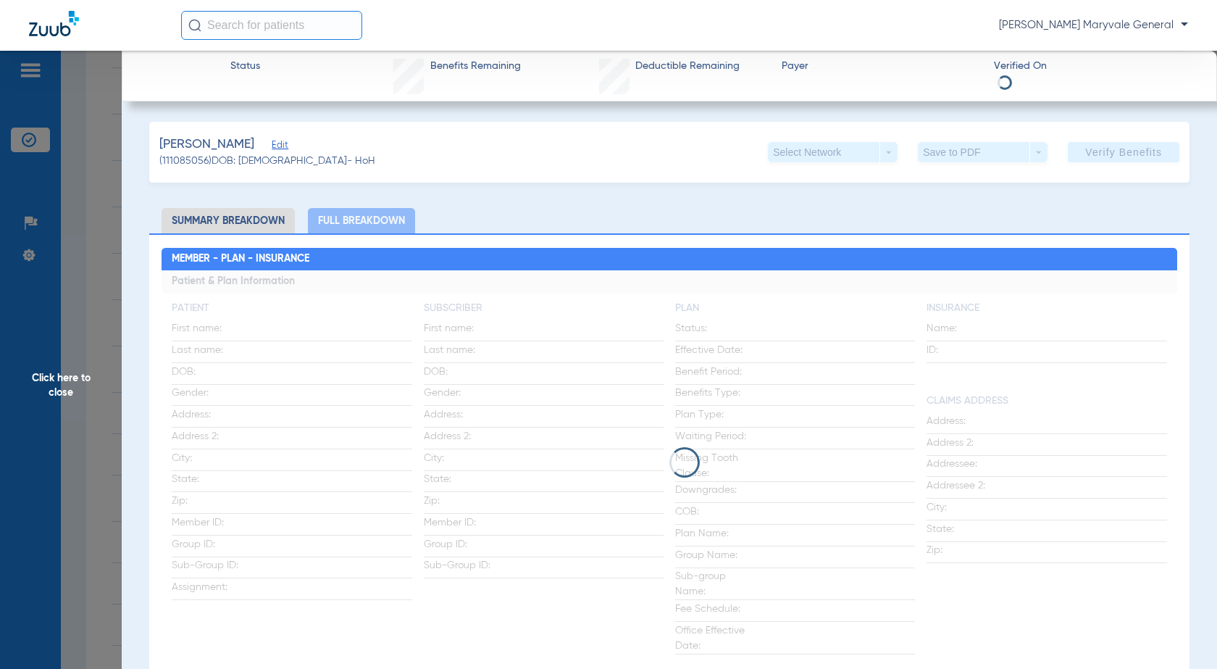
drag, startPoint x: 262, startPoint y: 139, endPoint x: 161, endPoint y: 139, distance: 101.5
click at [161, 139] on div "[PERSON_NAME] Edit" at bounding box center [267, 145] width 216 height 18
copy span "[PERSON_NAME]"
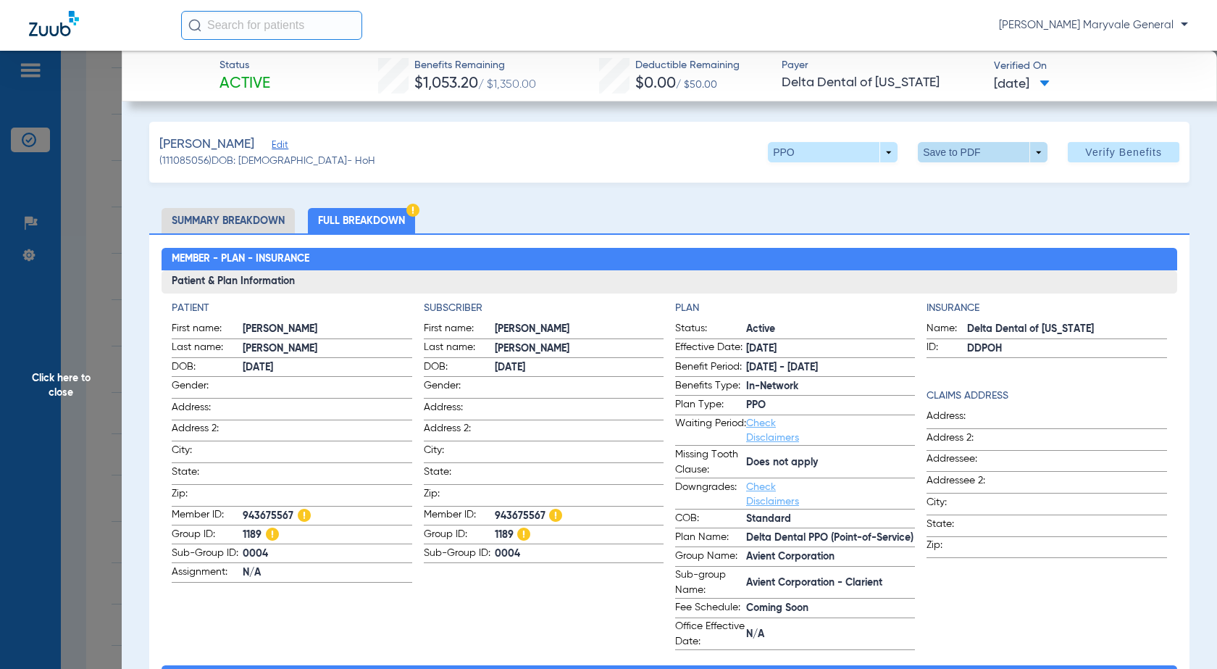
click at [944, 155] on span at bounding box center [983, 152] width 130 height 20
click at [964, 183] on span "Save to PDF" at bounding box center [977, 181] width 57 height 10
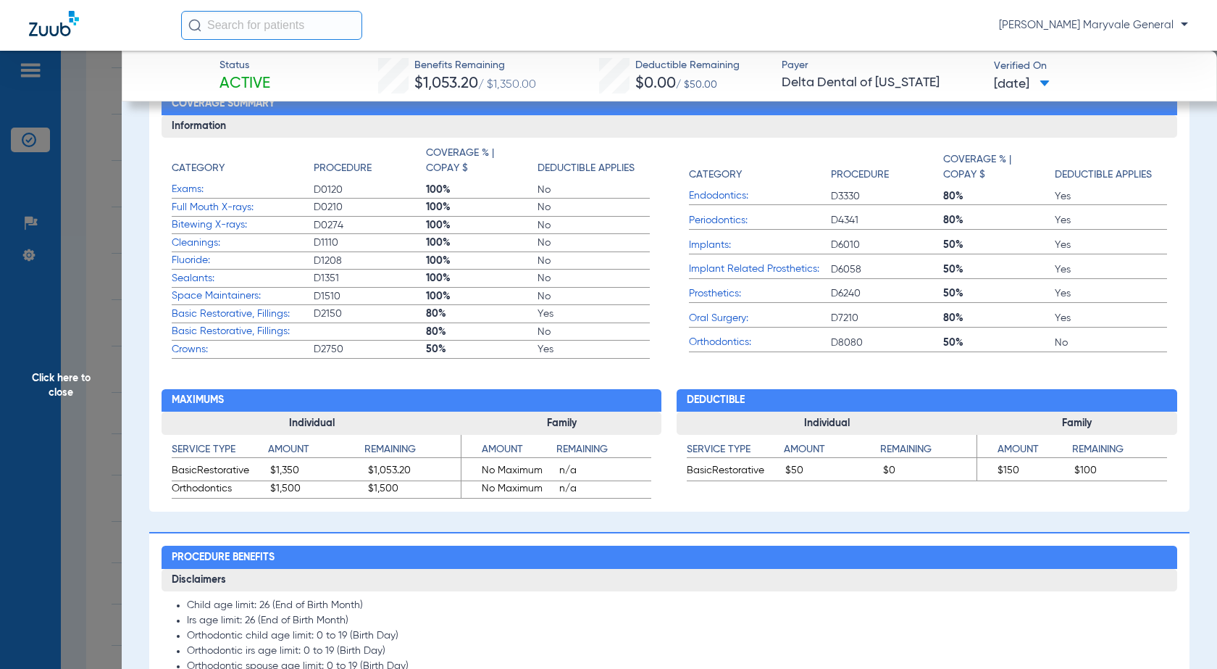
scroll to position [583, 0]
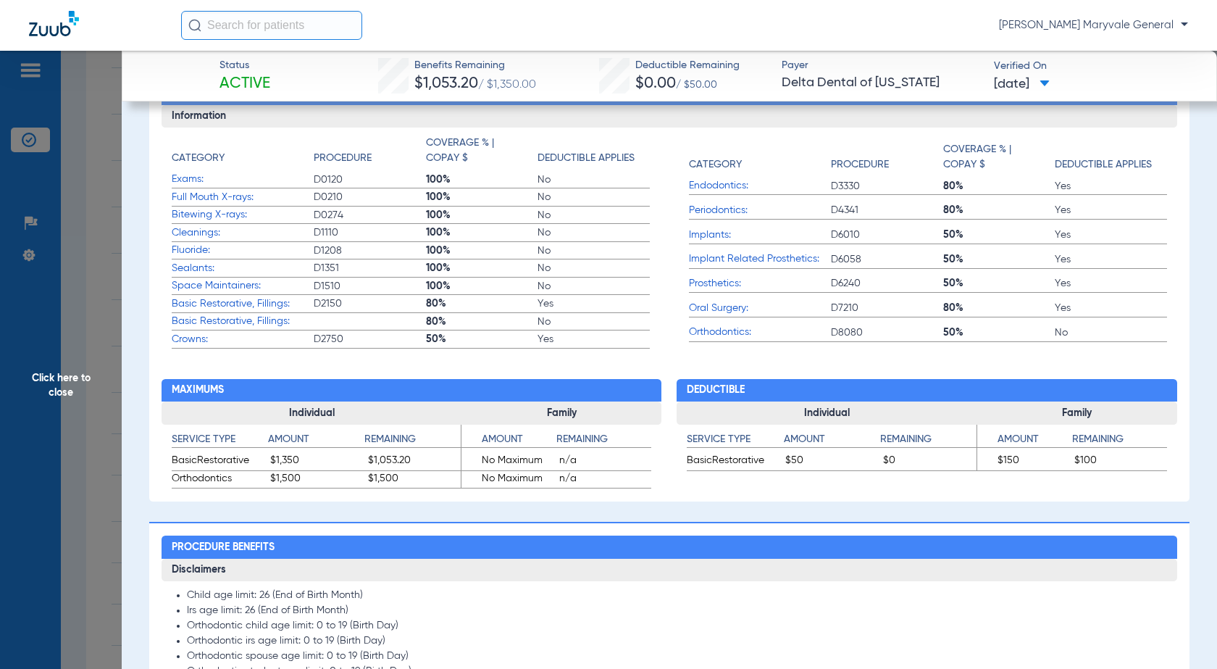
click at [13, 420] on span "Click here to close" at bounding box center [61, 385] width 122 height 669
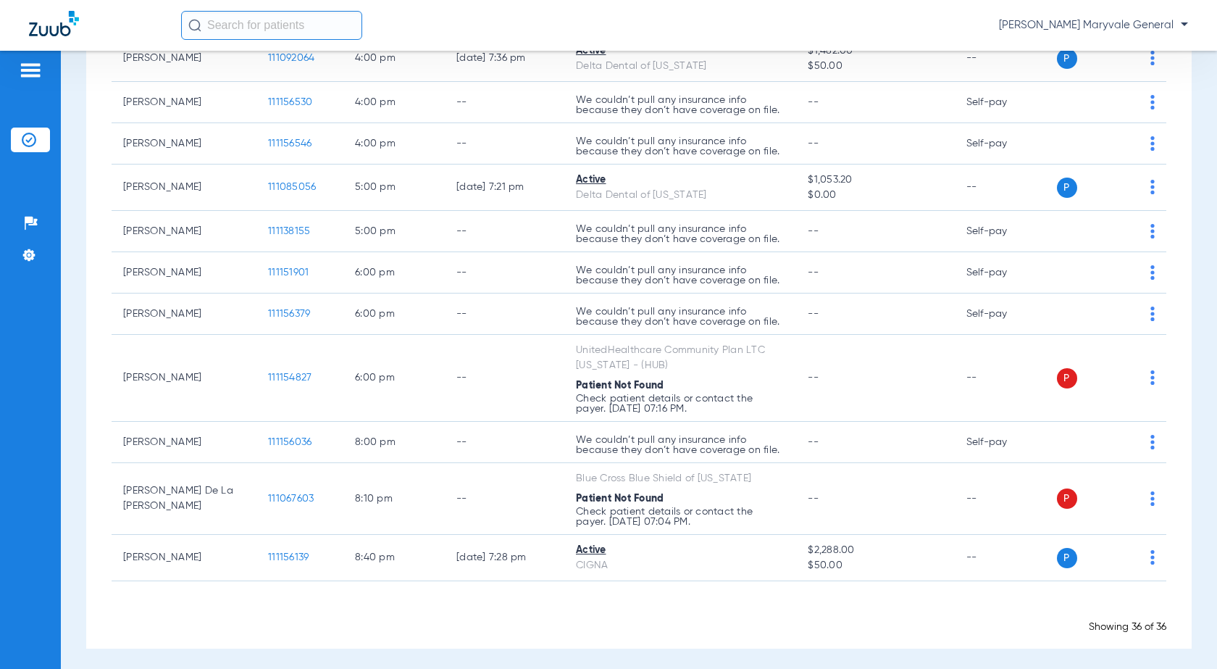
scroll to position [0, 0]
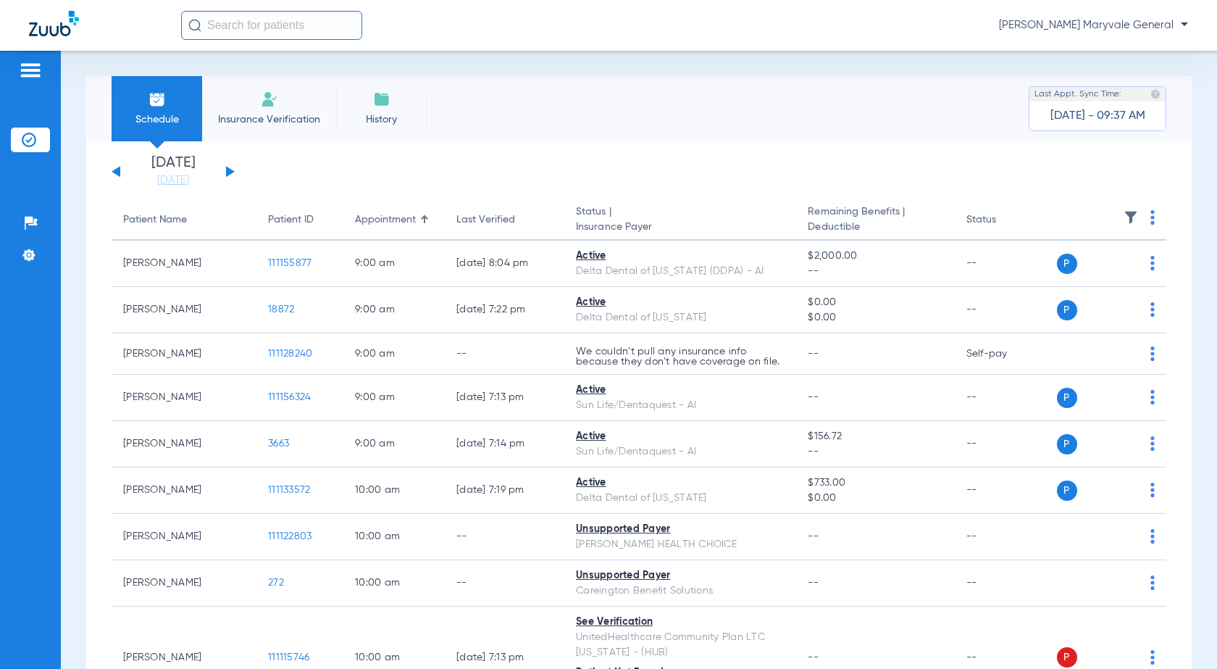
click at [116, 161] on div "[DATE] [DATE] [DATE] [DATE] [DATE] [DATE] [DATE] [DATE] [DATE] [DATE] [DATE] [D…" at bounding box center [173, 172] width 123 height 32
click at [119, 170] on button at bounding box center [116, 171] width 9 height 11
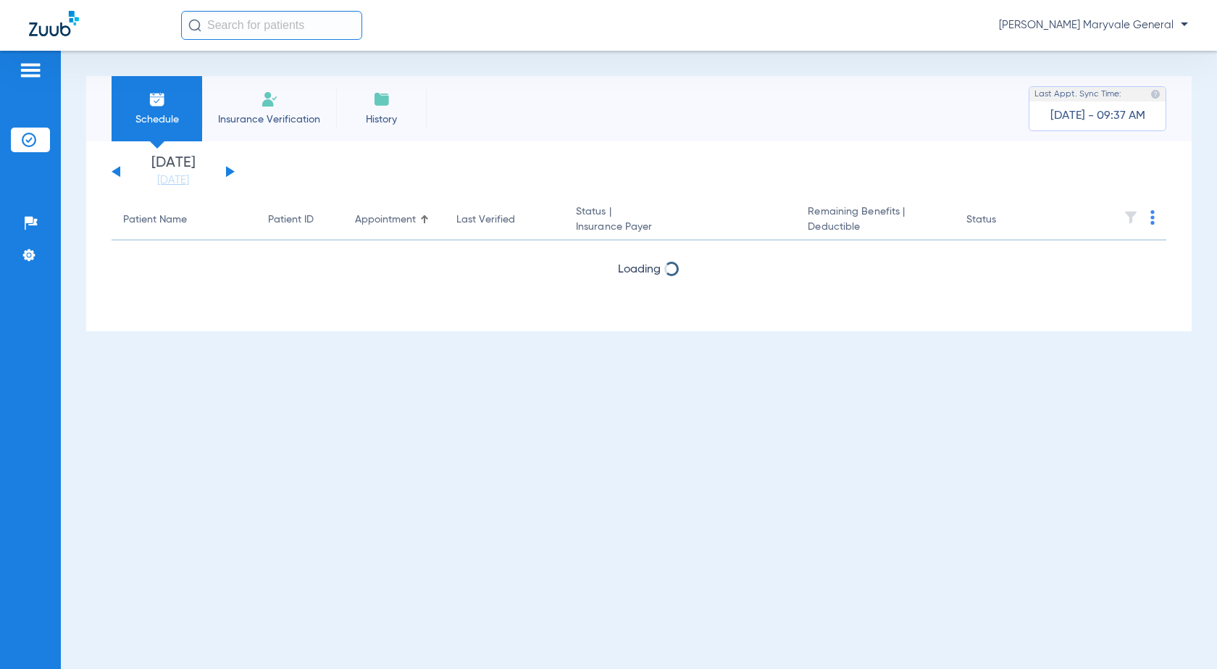
click at [236, 174] on app-single-date-navigator "[DATE] [DATE] [DATE] [DATE] [DATE] [DATE] [DATE] [DATE] [DATE] [DATE] [DATE] [D…" at bounding box center [639, 172] width 1055 height 32
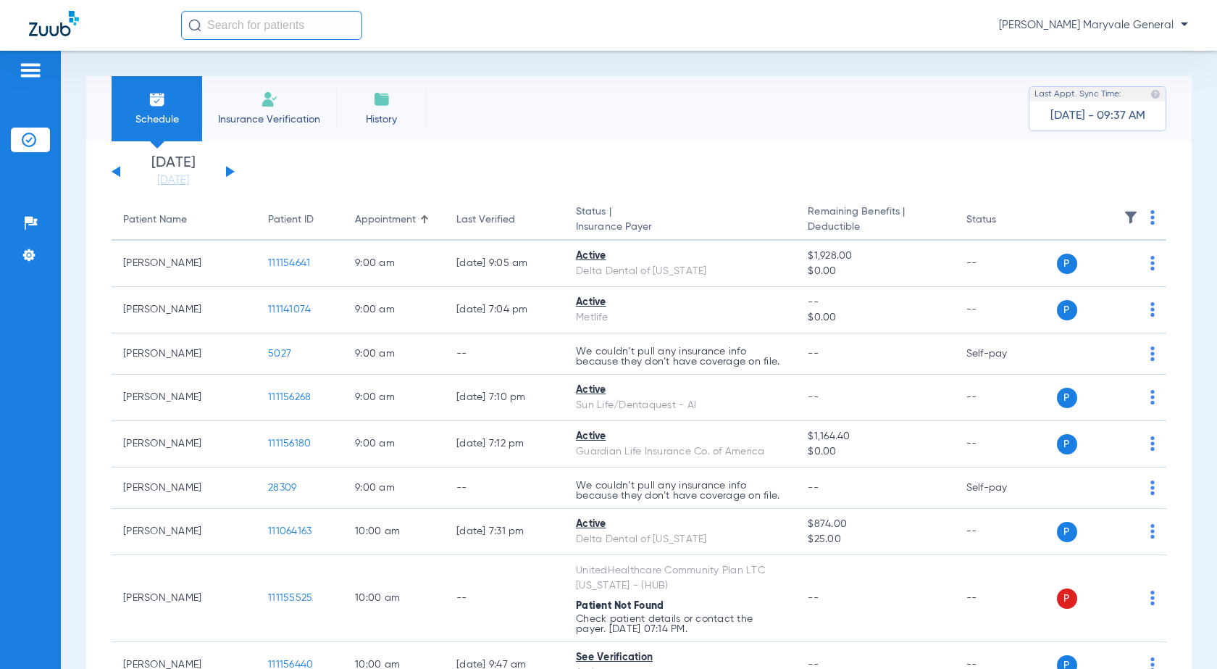
click at [228, 172] on button at bounding box center [230, 171] width 9 height 11
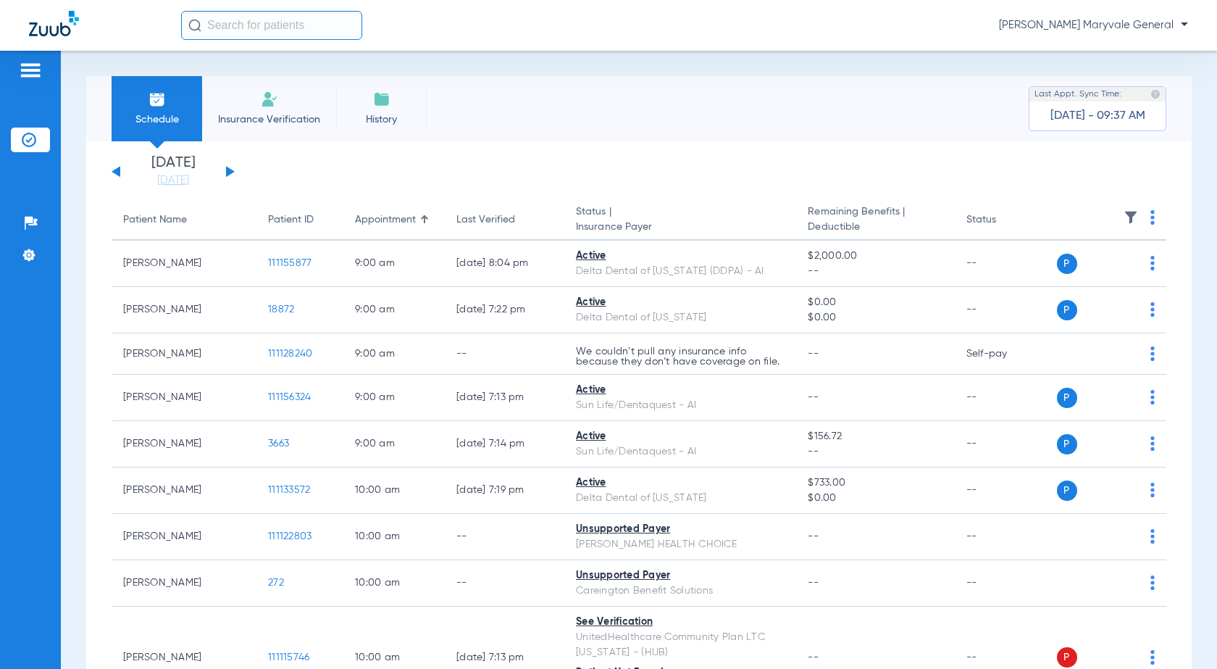
scroll to position [1456, 0]
